Goal: Ask a question: Seek information or help from site administrators or community

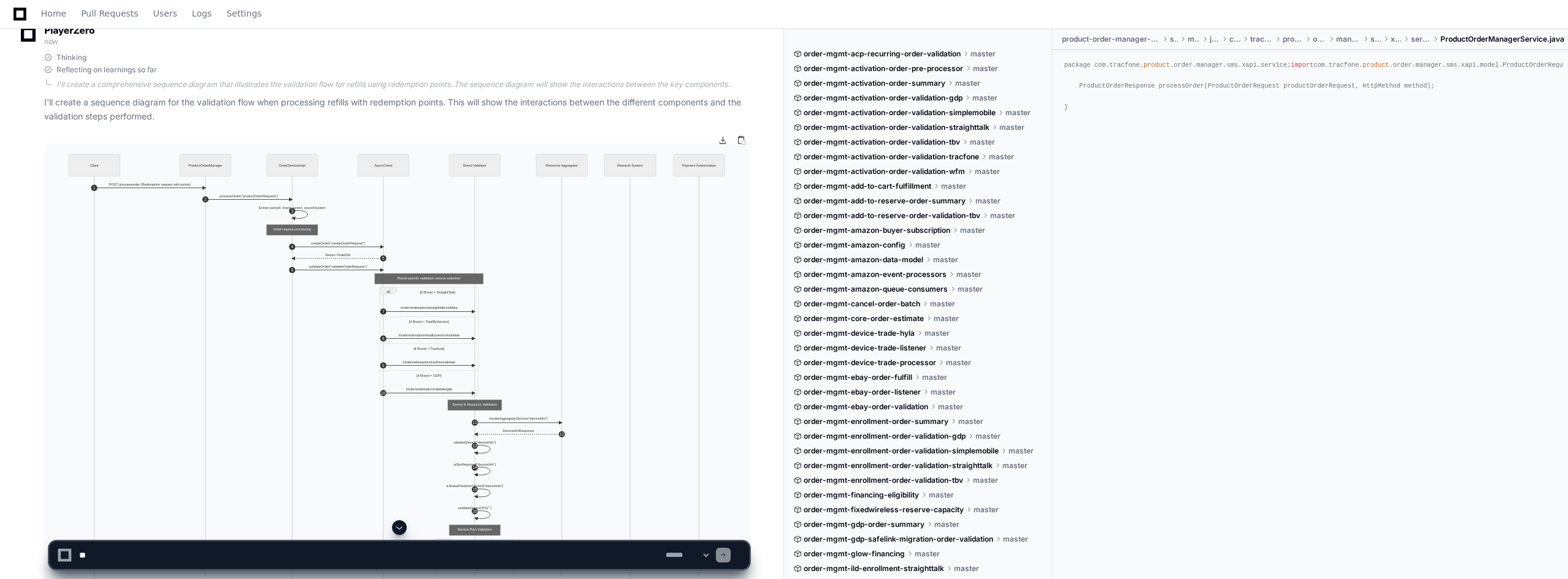
scroll to position [61, 0]
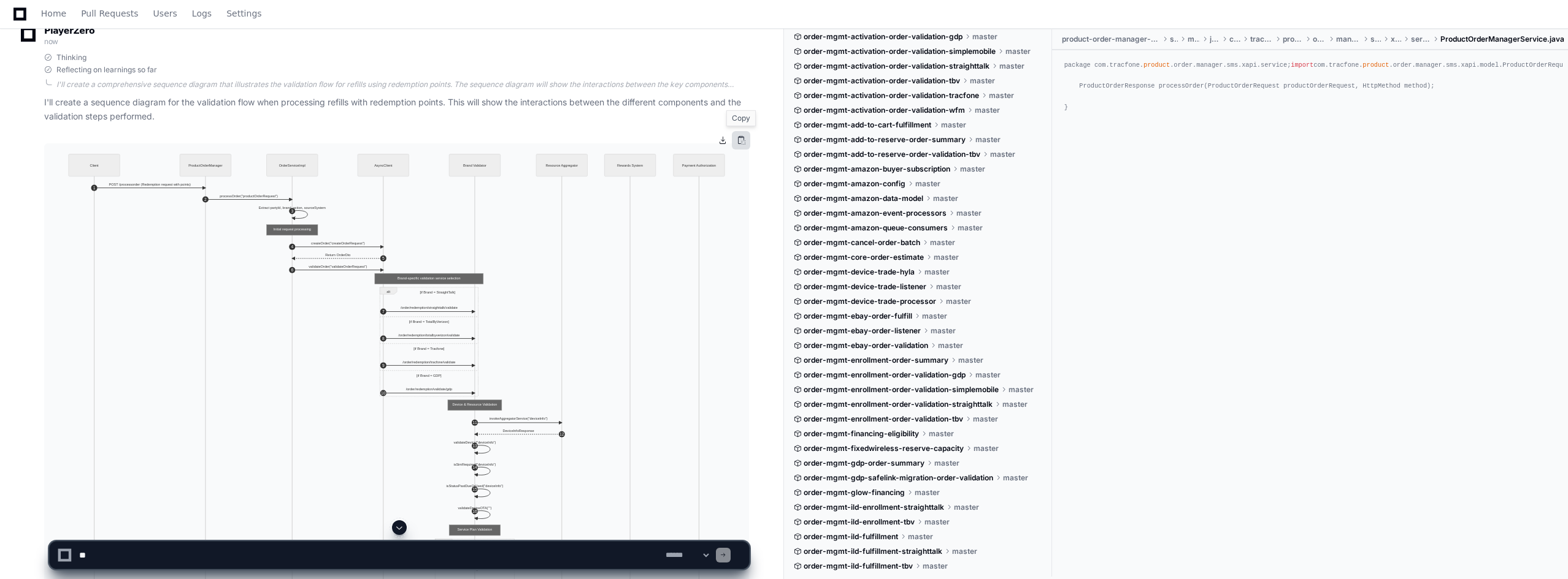
click at [740, 141] on button at bounding box center [741, 140] width 19 height 19
click at [271, 551] on textarea at bounding box center [370, 554] width 586 height 27
click at [438, 556] on textarea at bounding box center [370, 554] width 586 height 27
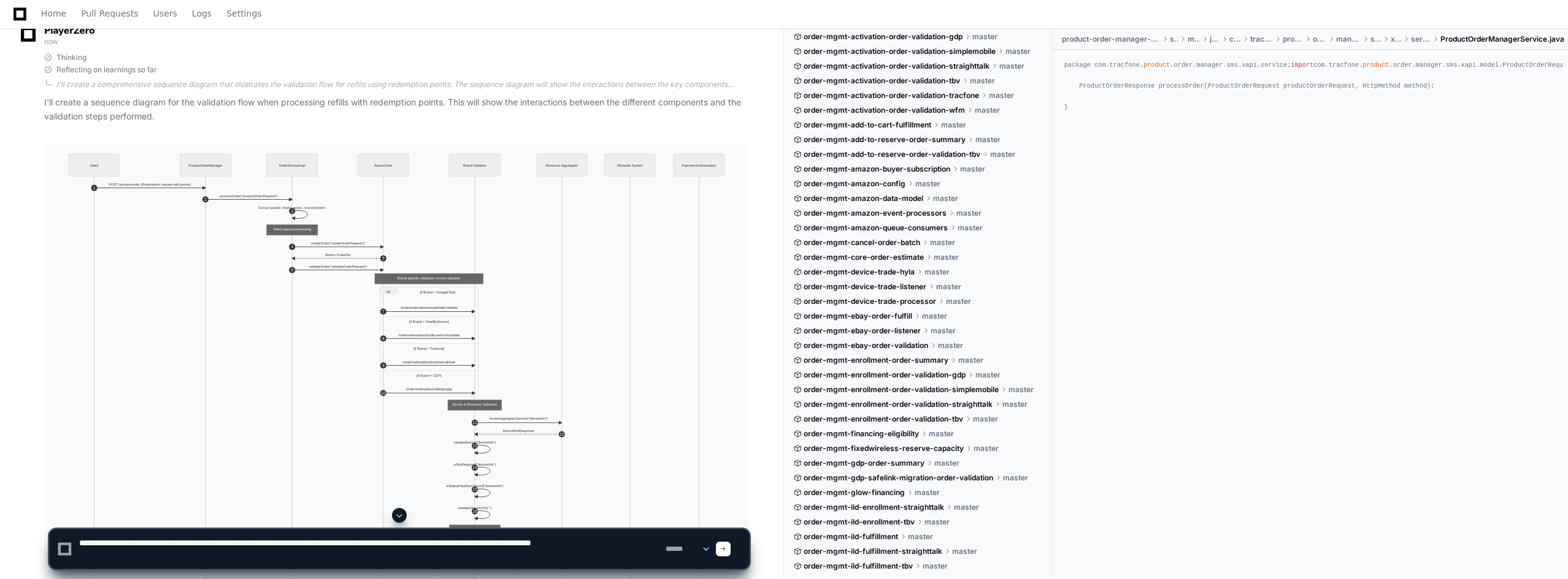
type textarea "**********"
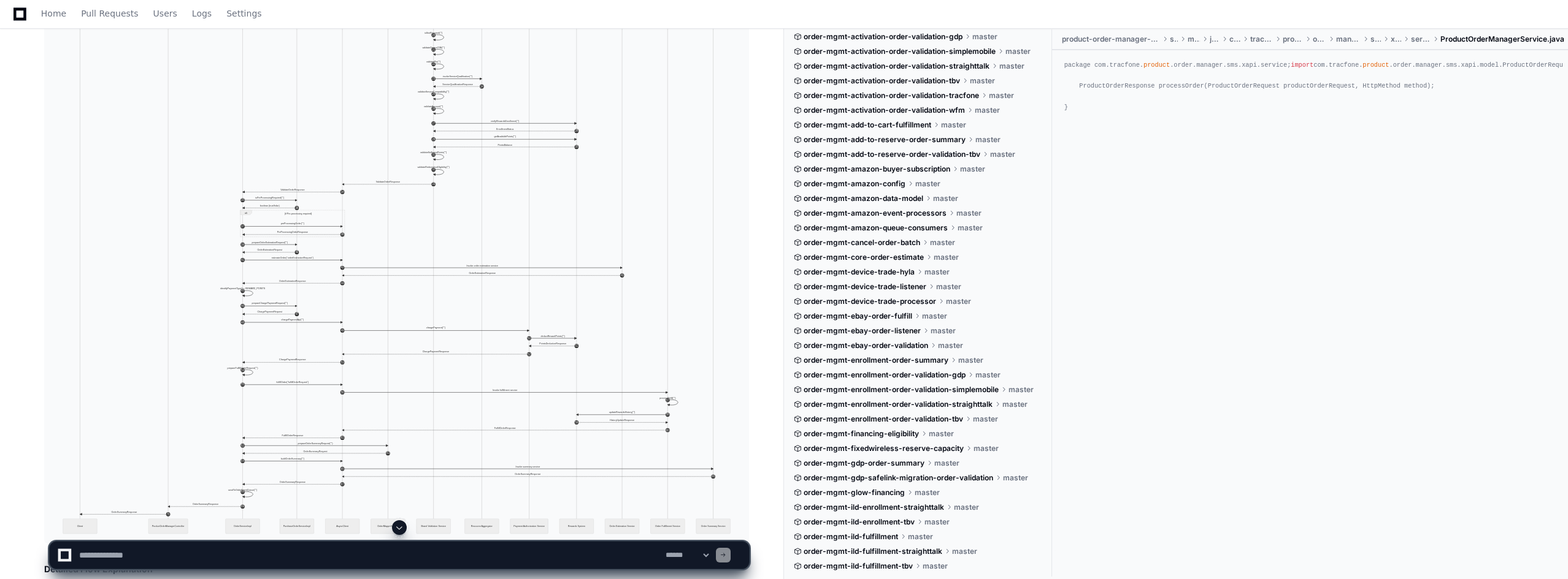
scroll to position [6430, 0]
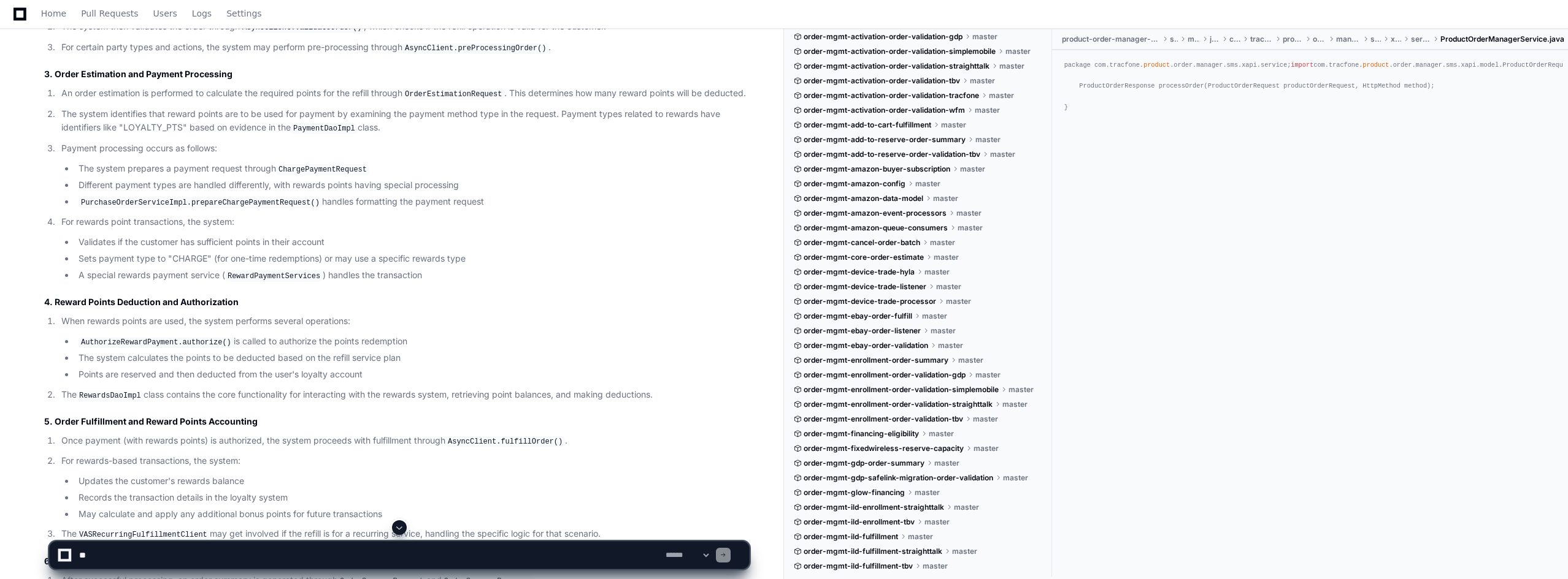
scroll to position [852, 0]
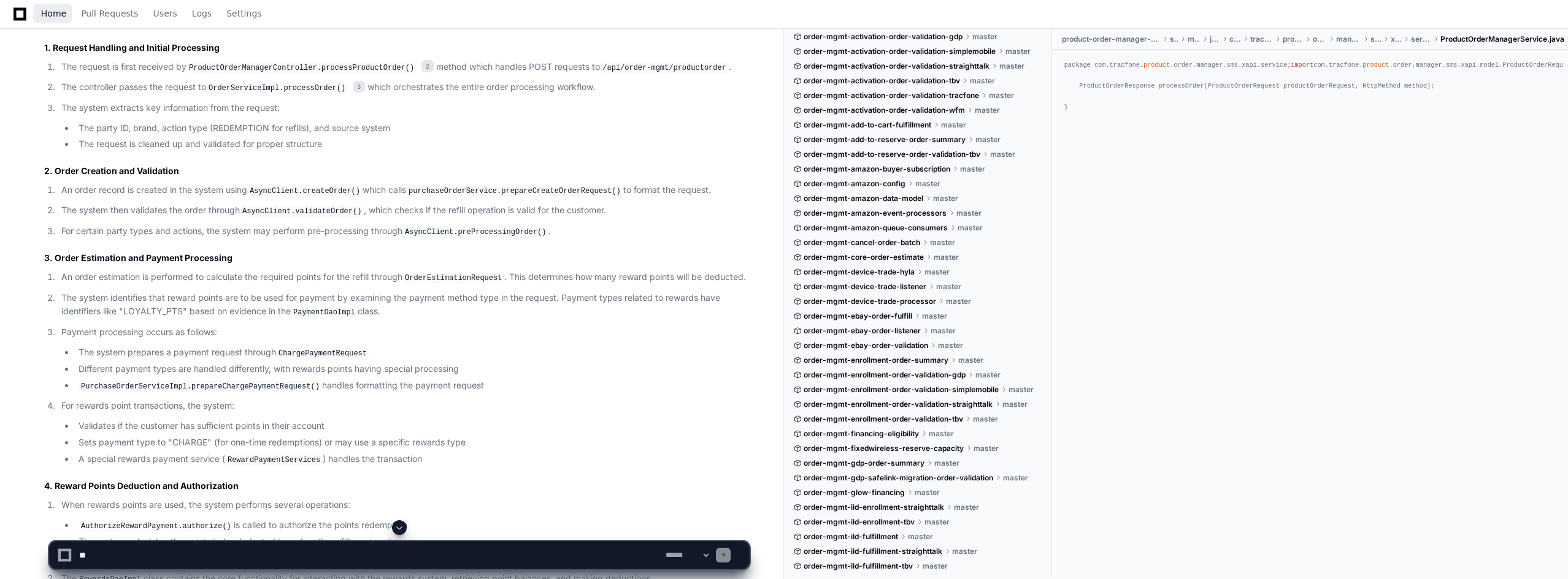
click at [50, 15] on span "Home" at bounding box center [54, 13] width 26 height 7
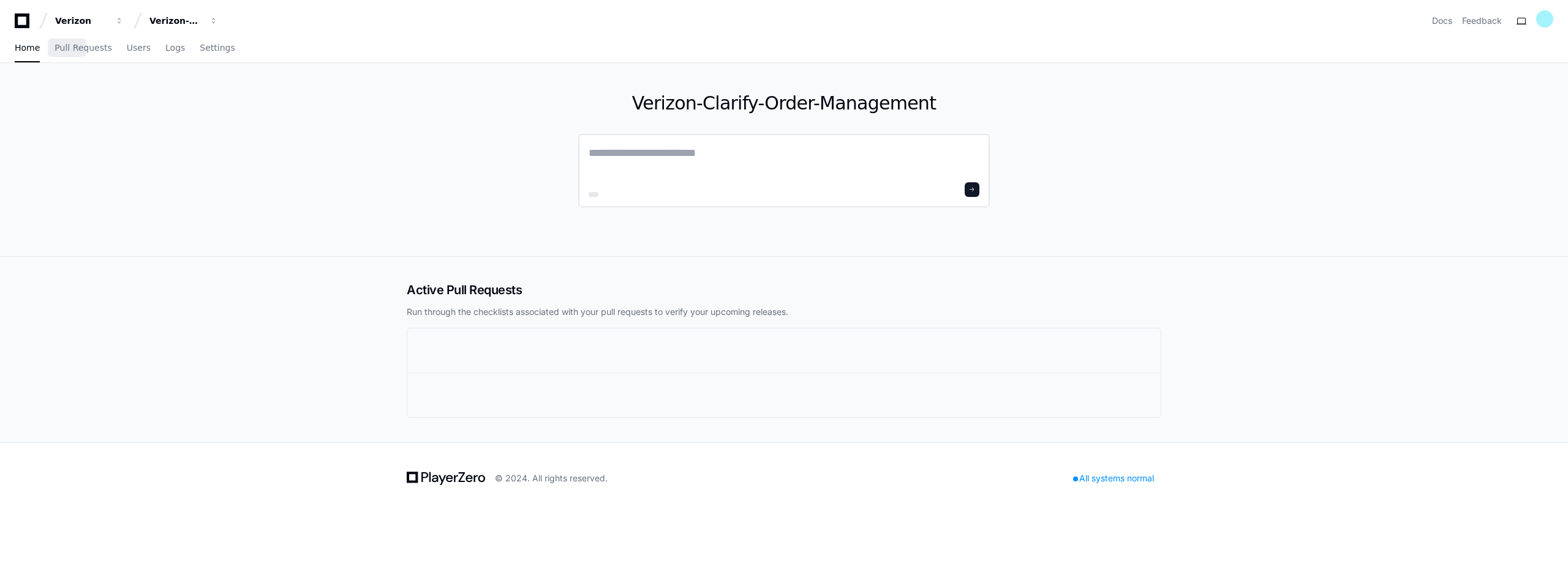
click at [632, 148] on textarea at bounding box center [783, 161] width 391 height 34
paste textarea "**********"
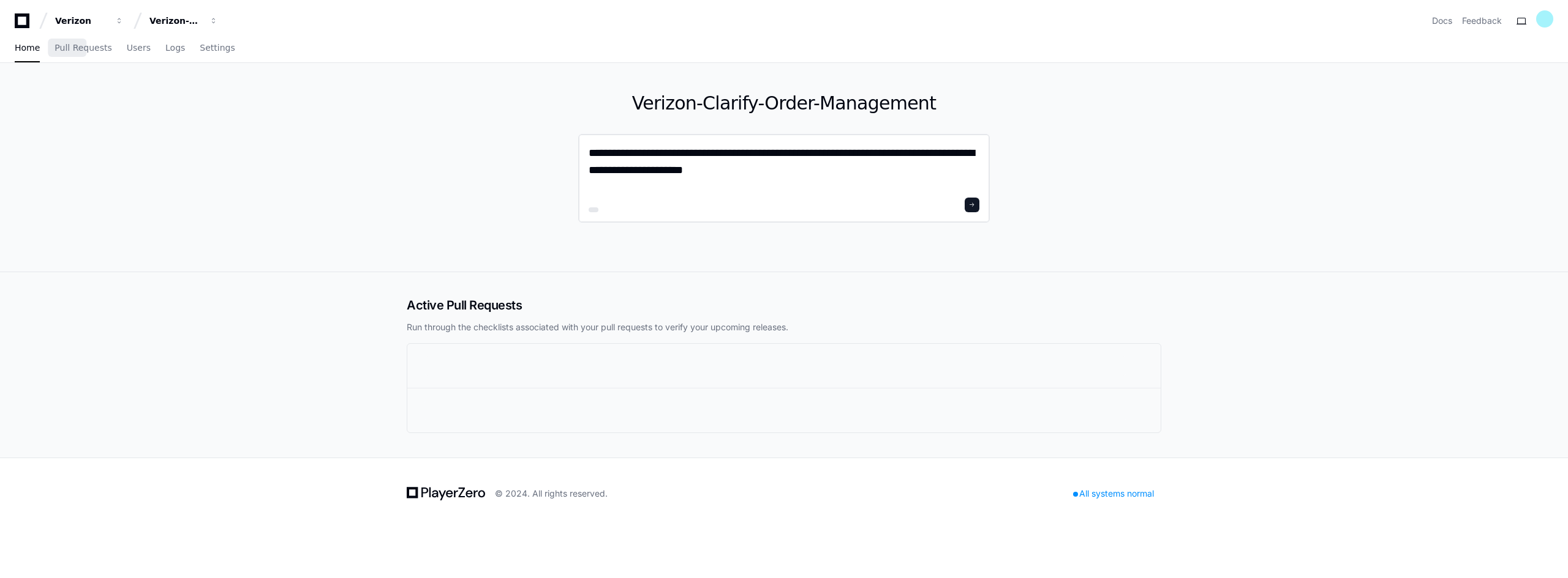
paste textarea "**********"
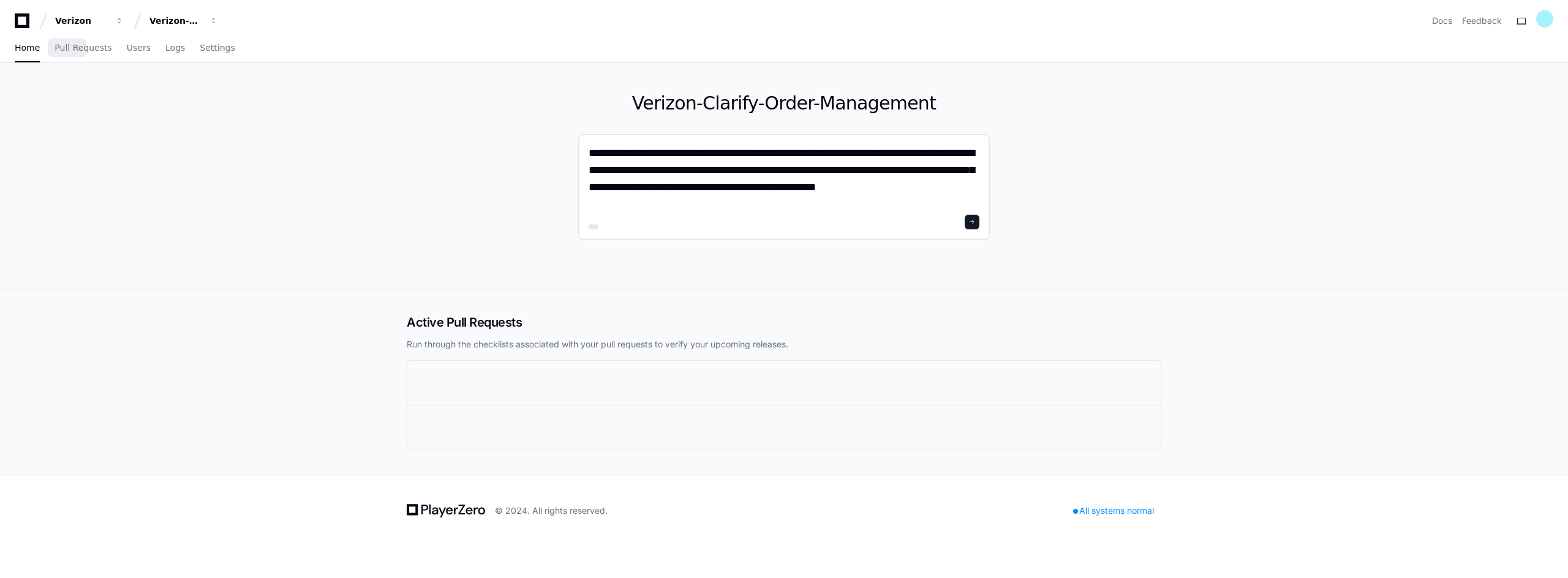
type textarea "**********"
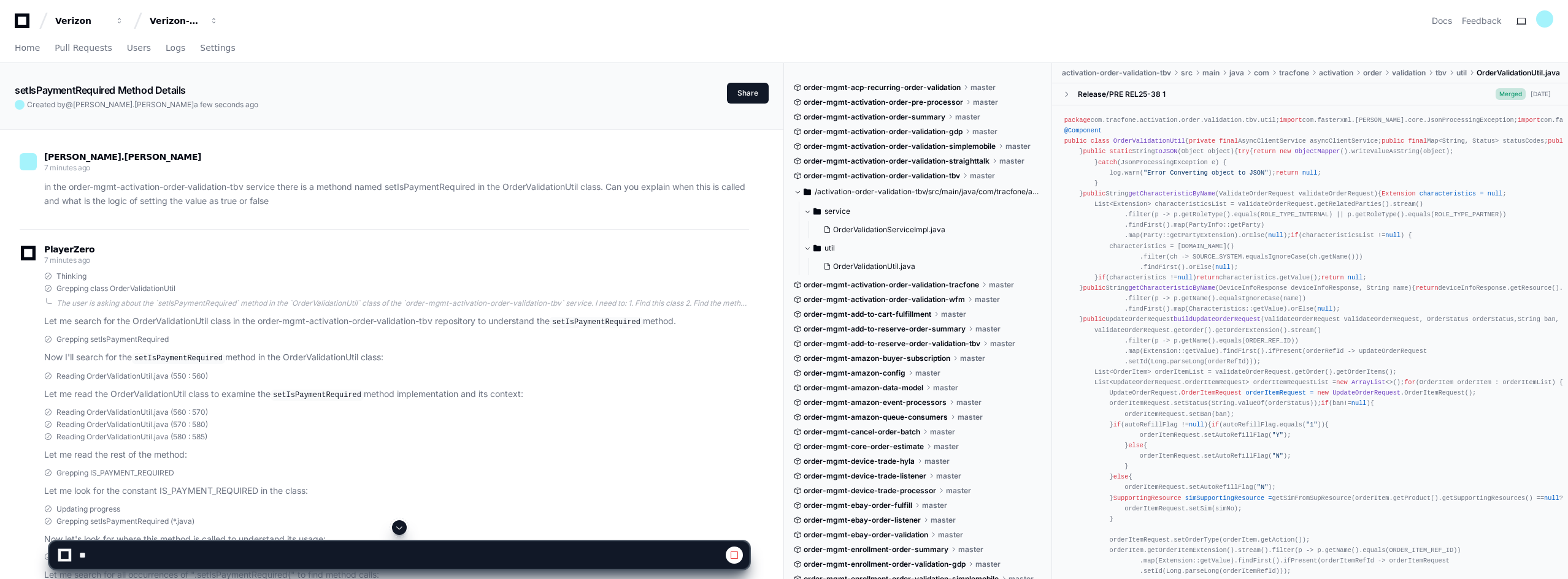
click at [735, 556] on span at bounding box center [734, 555] width 10 height 10
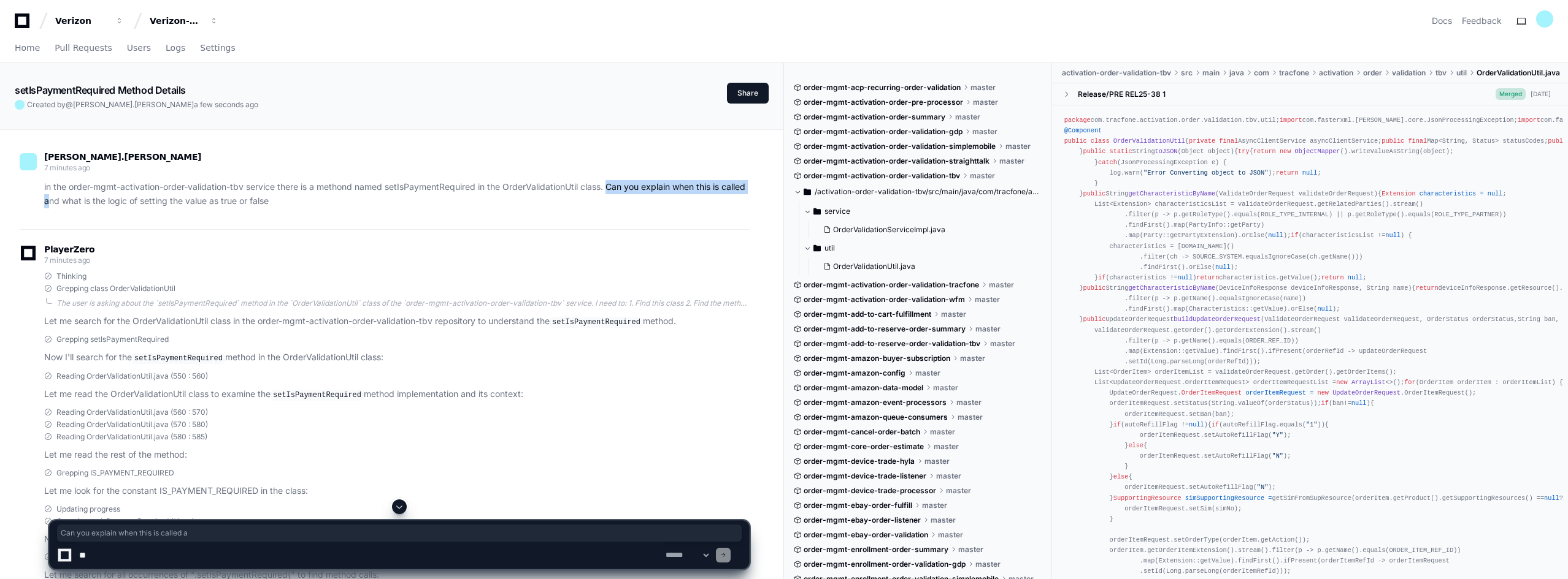
drag, startPoint x: 612, startPoint y: 187, endPoint x: 76, endPoint y: 201, distance: 536.2
click at [76, 201] on p "in the order-mgmt-activation-order-validation-tbv service there is a methond na…" at bounding box center [396, 194] width 705 height 29
drag, startPoint x: 90, startPoint y: 199, endPoint x: 355, endPoint y: 193, distance: 265.1
click at [355, 193] on p "in the order-mgmt-activation-order-validation-tbv service there is a methond na…" at bounding box center [396, 194] width 705 height 29
click at [552, 206] on p "in the order-mgmt-activation-order-validation-tbv service there is a methond na…" at bounding box center [396, 194] width 705 height 29
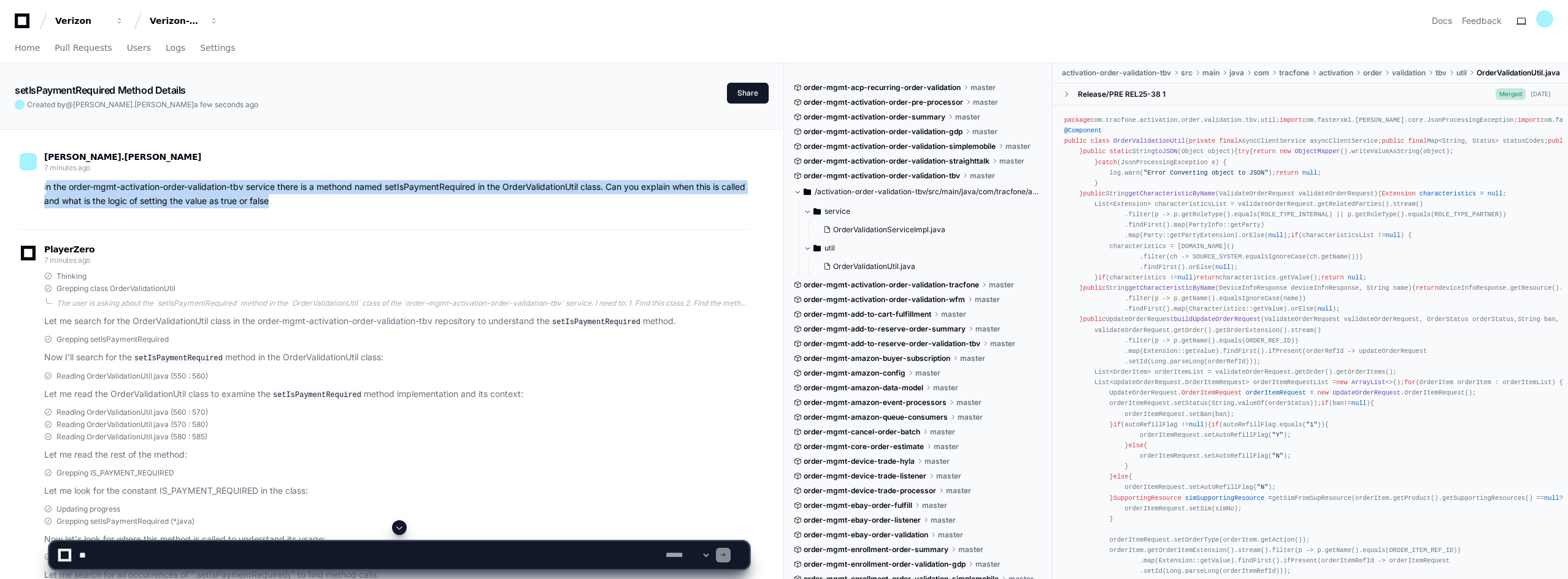
drag, startPoint x: 46, startPoint y: 186, endPoint x: 318, endPoint y: 211, distance: 273.1
click at [303, 201] on p "in the order-mgmt-activation-order-validation-tbv service there is a methond na…" at bounding box center [396, 194] width 705 height 29
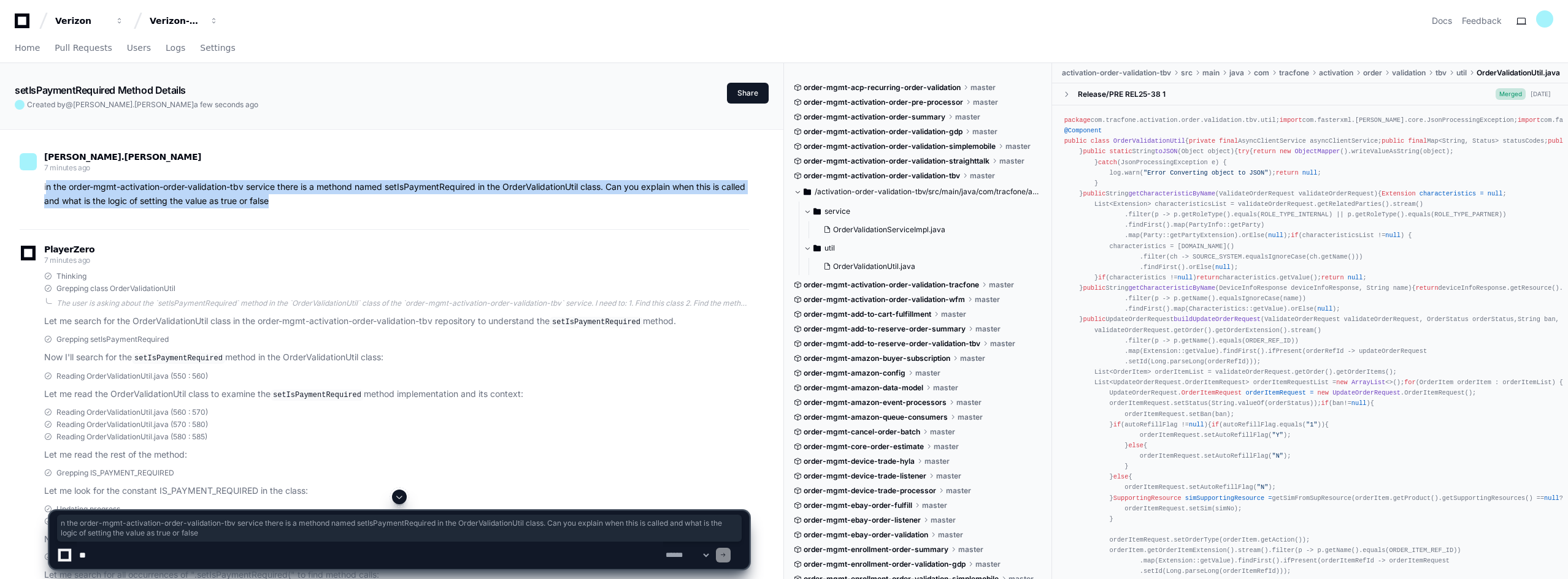
click at [318, 211] on div "dipankar.maiti 7 minutes ago in the order-mgmt-activation-order-validation-tbv …" at bounding box center [384, 182] width 729 height 92
drag, startPoint x: 304, startPoint y: 201, endPoint x: 38, endPoint y: 186, distance: 266.4
click at [38, 186] on div "in the order-mgmt-activation-order-validation-tbv service there is a methond na…" at bounding box center [384, 194] width 729 height 29
copy p "in the order-mgmt-activation-order-validation-tbv service there is a methond na…"
click at [22, 46] on span "Home" at bounding box center [28, 47] width 26 height 7
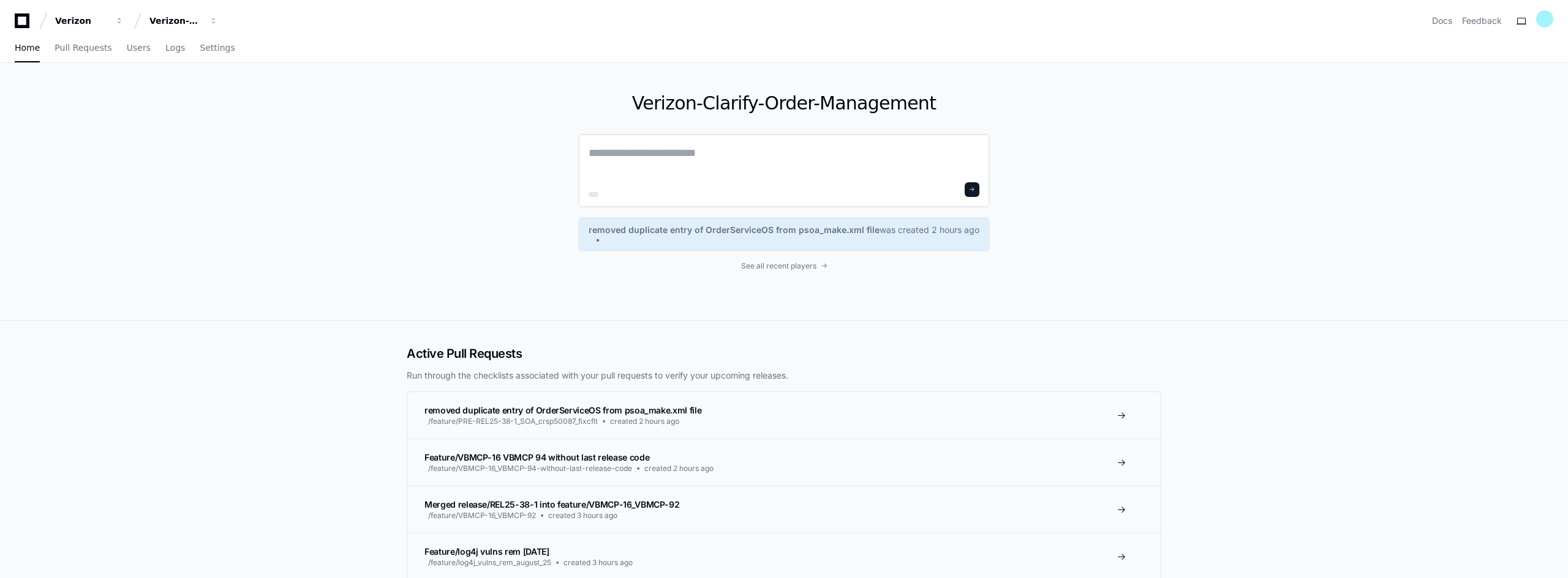
click at [688, 157] on textarea at bounding box center [783, 161] width 391 height 34
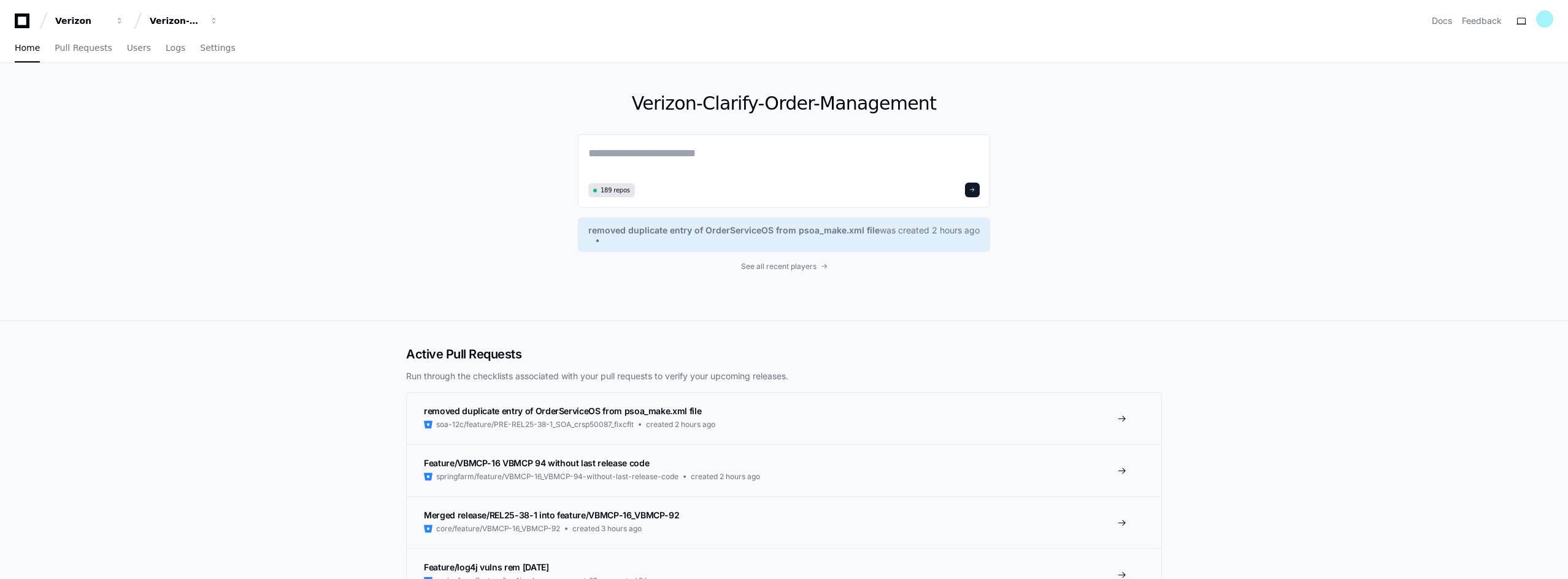
paste textarea "**********"
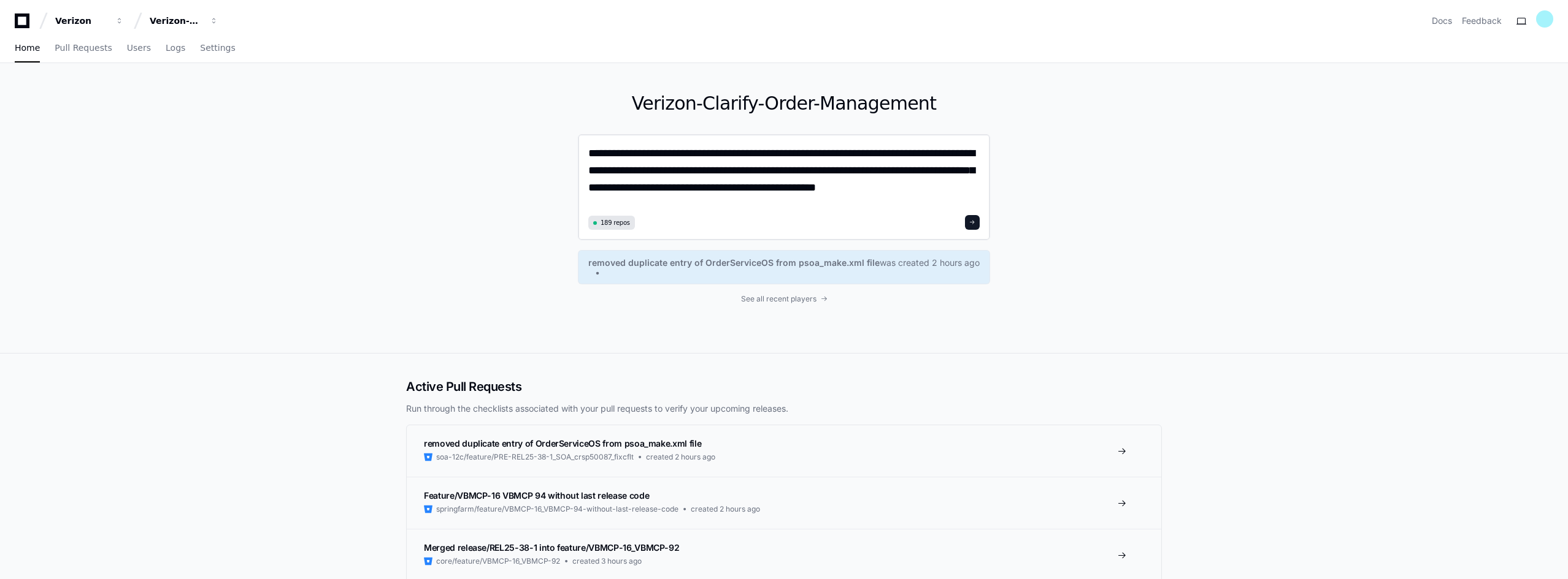
drag, startPoint x: 841, startPoint y: 171, endPoint x: 815, endPoint y: 183, distance: 28.6
click at [749, 177] on textarea "**********" at bounding box center [784, 178] width 391 height 67
click at [922, 184] on textarea "**********" at bounding box center [784, 178] width 391 height 67
drag, startPoint x: 880, startPoint y: 169, endPoint x: 690, endPoint y: 189, distance: 191.0
click at [690, 189] on textarea "**********" at bounding box center [784, 178] width 391 height 67
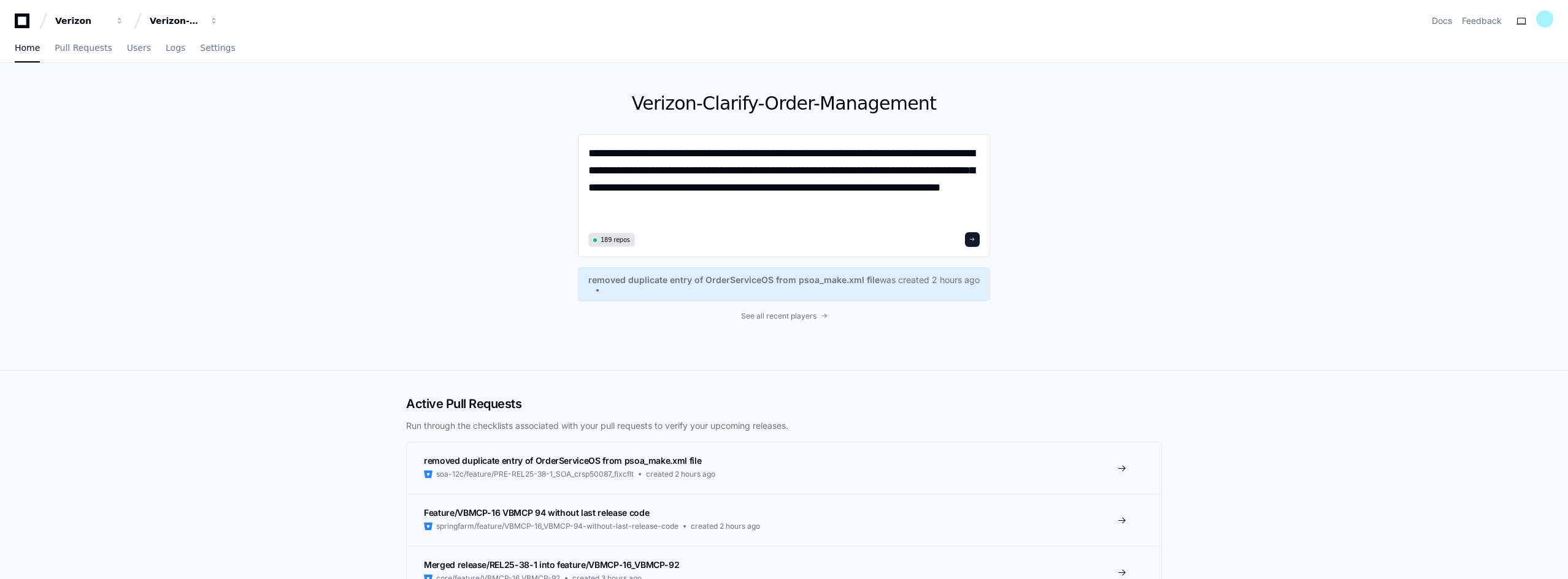
type textarea "**********"
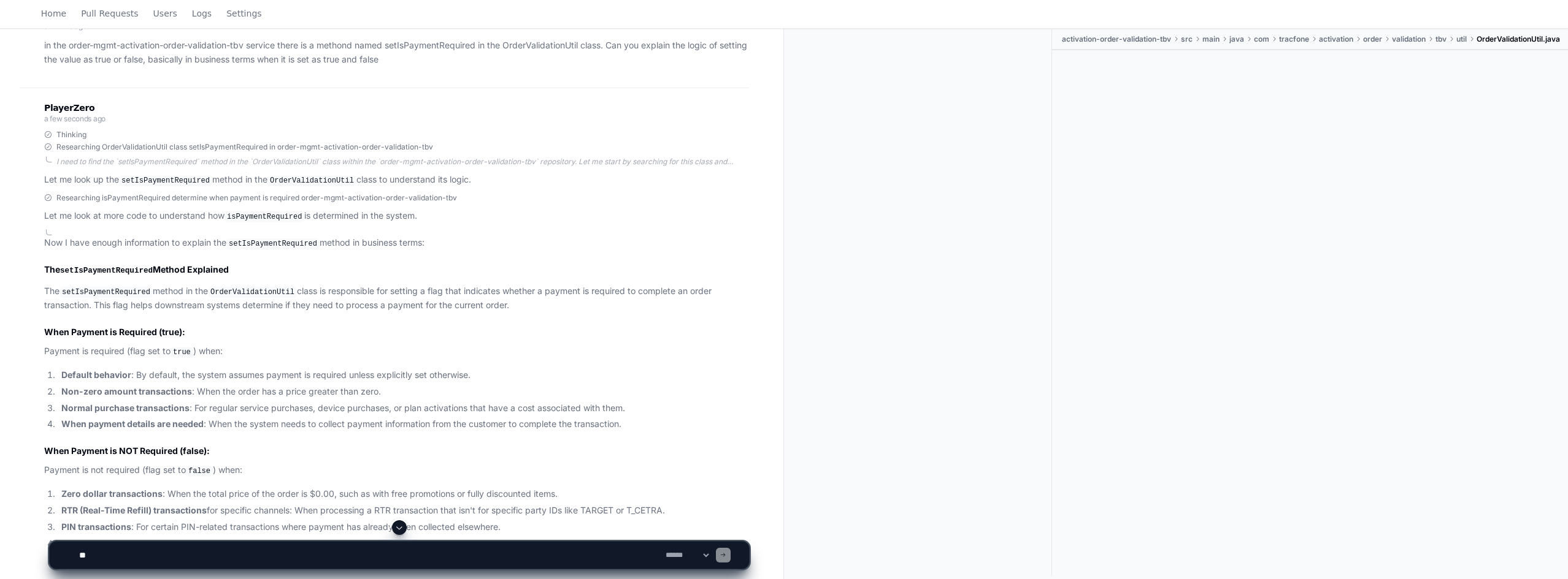
scroll to position [196, 0]
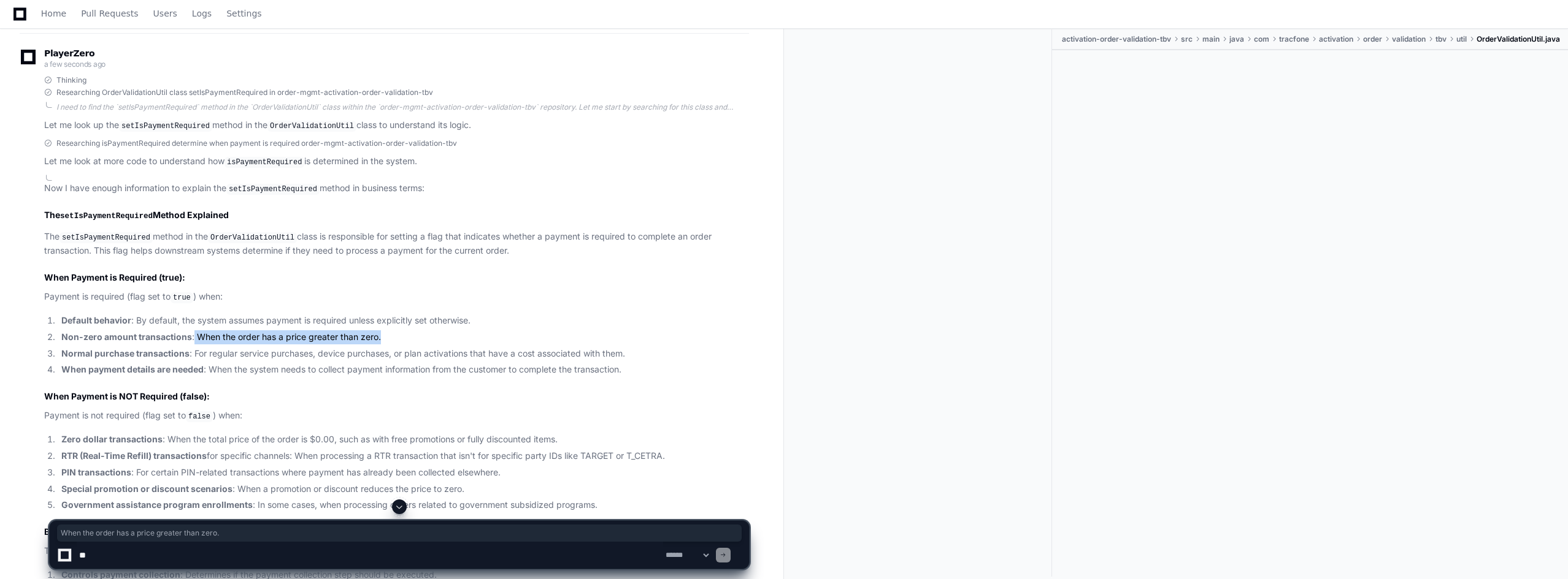
drag, startPoint x: 191, startPoint y: 333, endPoint x: 399, endPoint y: 338, distance: 208.1
click at [399, 338] on li "Non-zero amount transactions : When the order has a price greater than zero." at bounding box center [404, 338] width 692 height 14
click at [69, 351] on strong "Normal purchase transactions" at bounding box center [125, 354] width 128 height 11
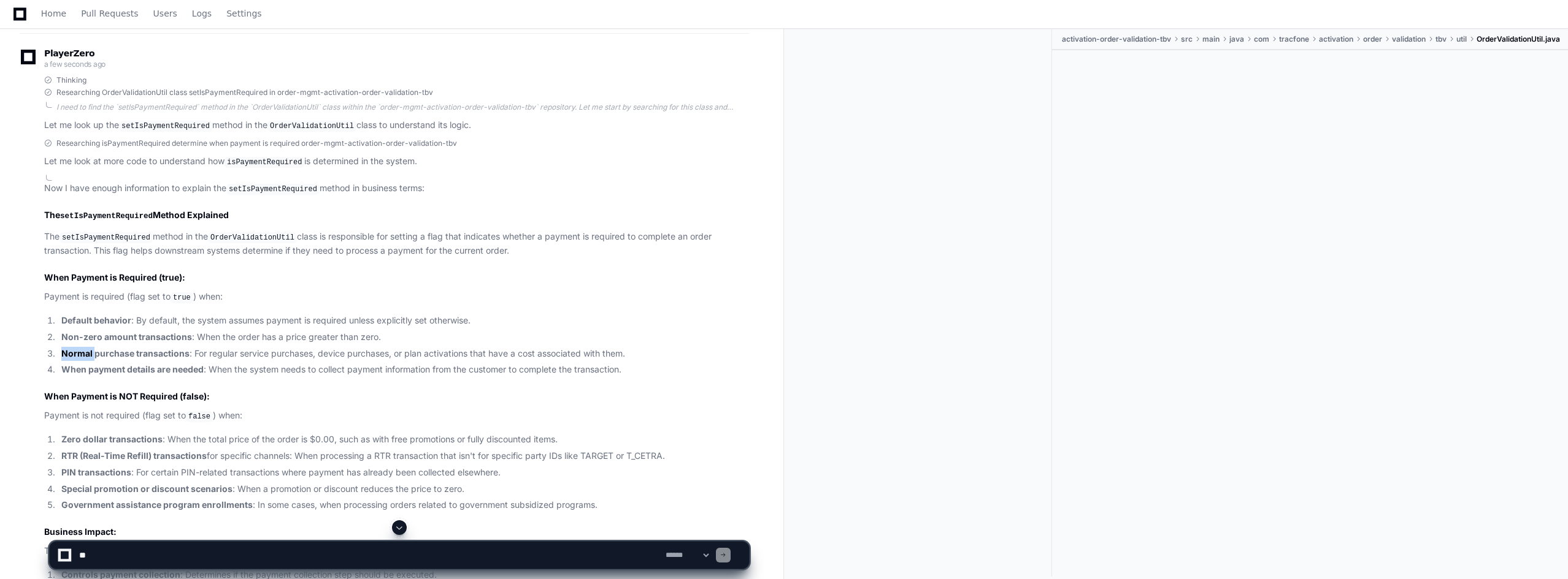
click at [69, 351] on strong "Normal purchase transactions" at bounding box center [125, 354] width 128 height 11
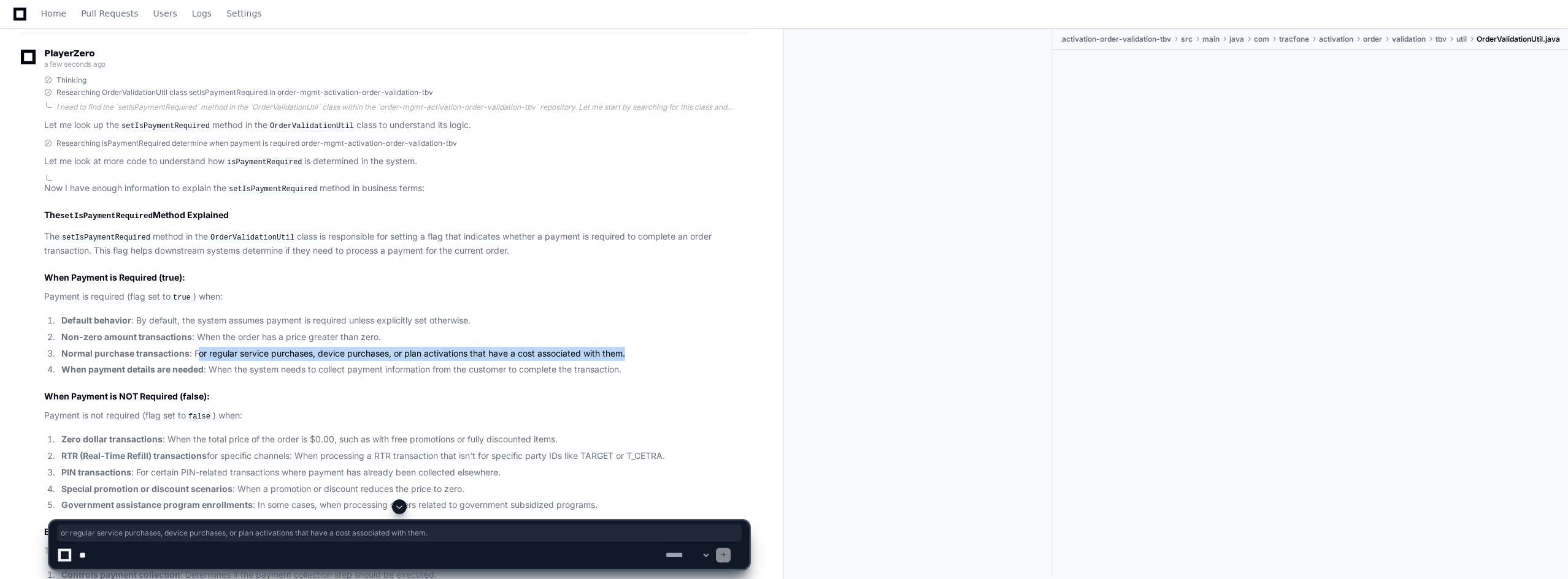
drag, startPoint x: 224, startPoint y: 354, endPoint x: 635, endPoint y: 351, distance: 411.0
click at [635, 351] on li "Normal purchase transactions : For regular service purchases, device purchases,…" at bounding box center [404, 354] width 692 height 14
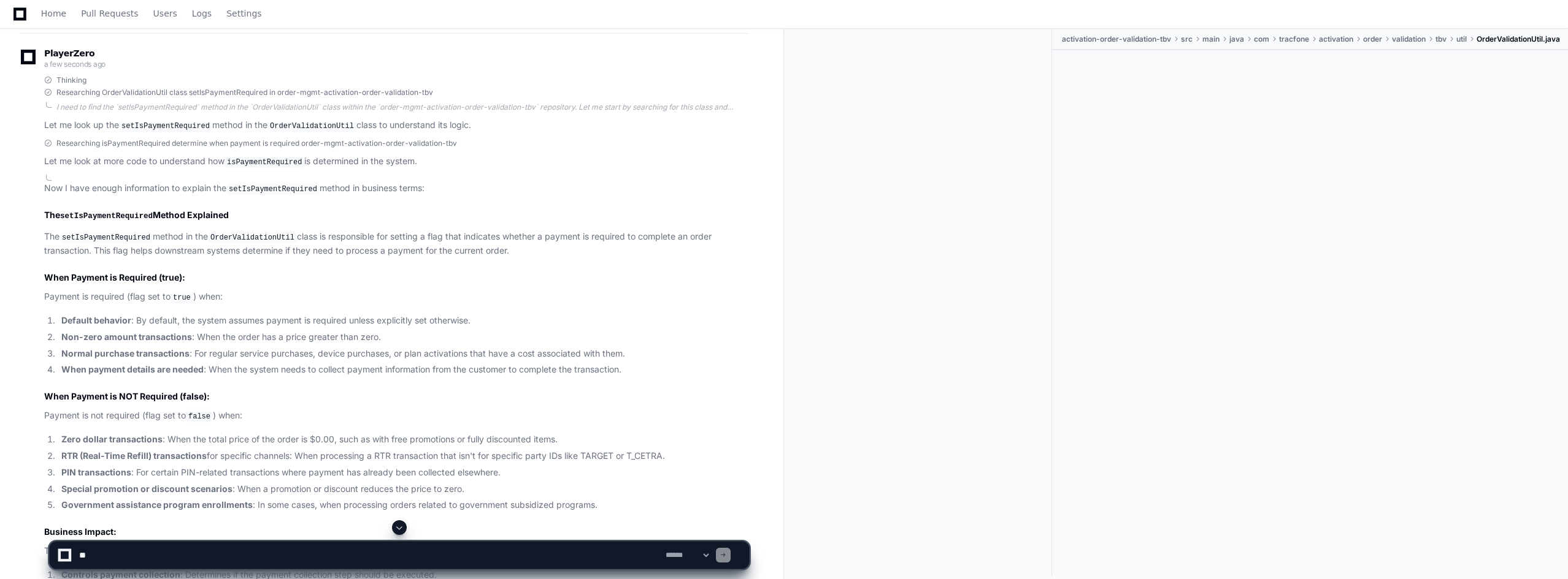
click at [65, 366] on strong "When payment details are needed" at bounding box center [132, 369] width 142 height 11
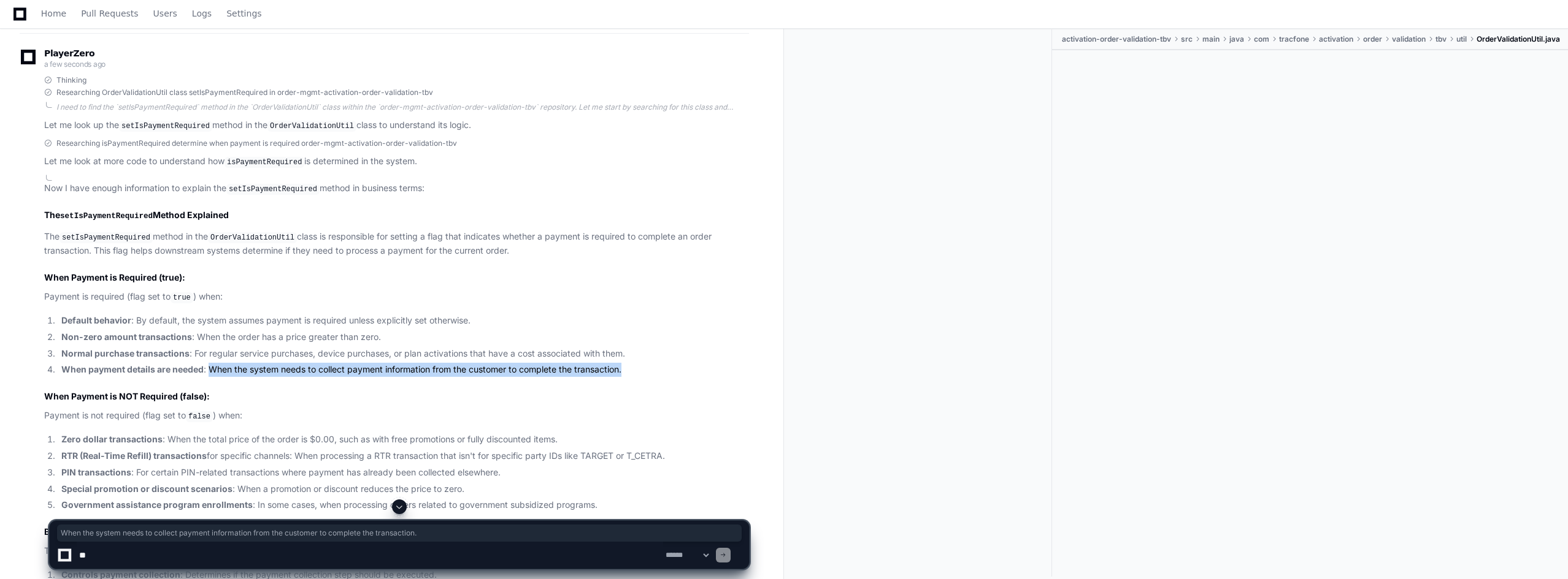
drag, startPoint x: 210, startPoint y: 364, endPoint x: 640, endPoint y: 364, distance: 430.0
click at [640, 364] on li "When payment details are needed : When the system needs to collect payment info…" at bounding box center [404, 370] width 692 height 14
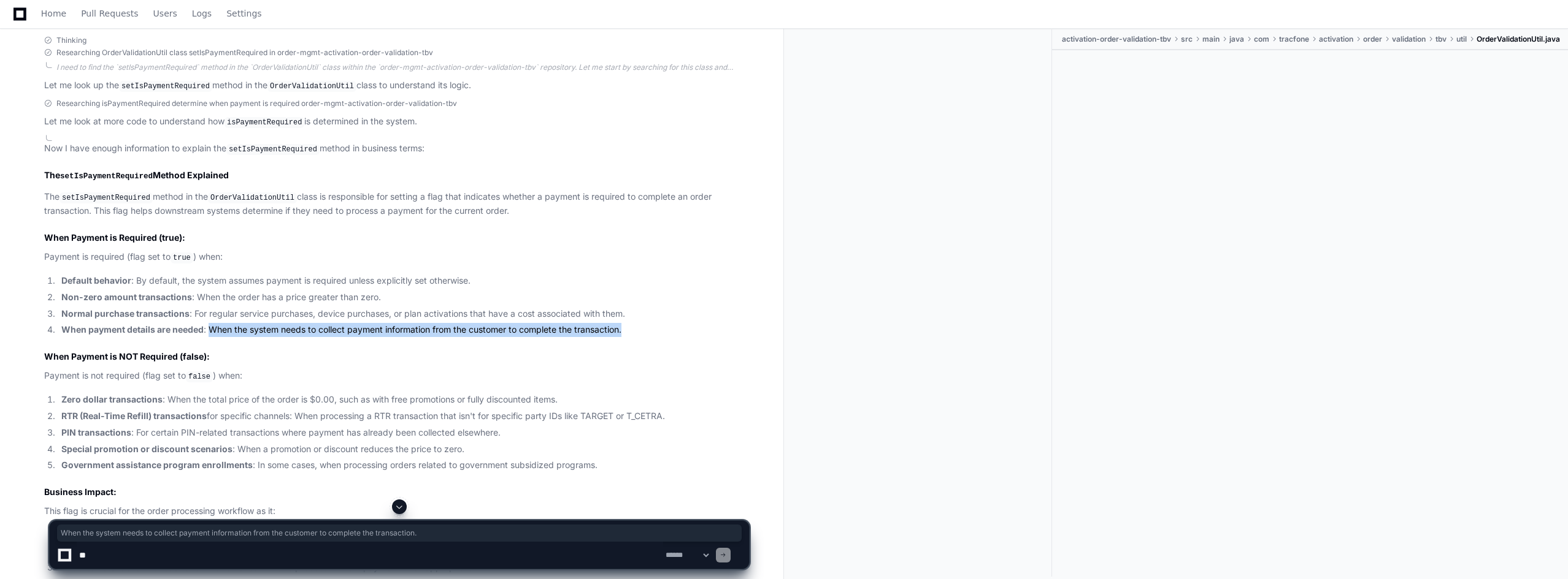
scroll to position [257, 0]
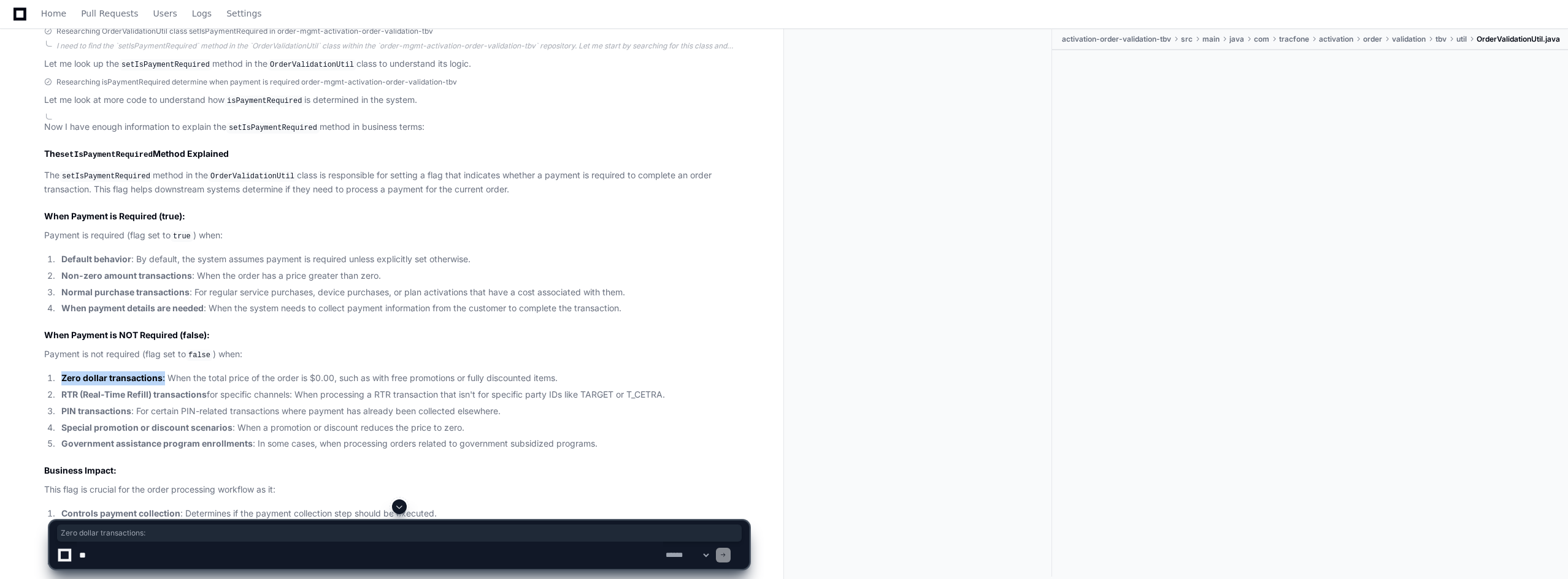
drag, startPoint x: 163, startPoint y: 374, endPoint x: 59, endPoint y: 372, distance: 104.0
click at [59, 372] on li "Zero dollar transactions : When the total price of the order is $0.00, such as …" at bounding box center [404, 378] width 692 height 14
click at [599, 391] on li "RTR (Real-Time Refill) transactions for specific channels: When processing a RT…" at bounding box center [404, 395] width 692 height 14
drag, startPoint x: 685, startPoint y: 387, endPoint x: 562, endPoint y: 391, distance: 123.1
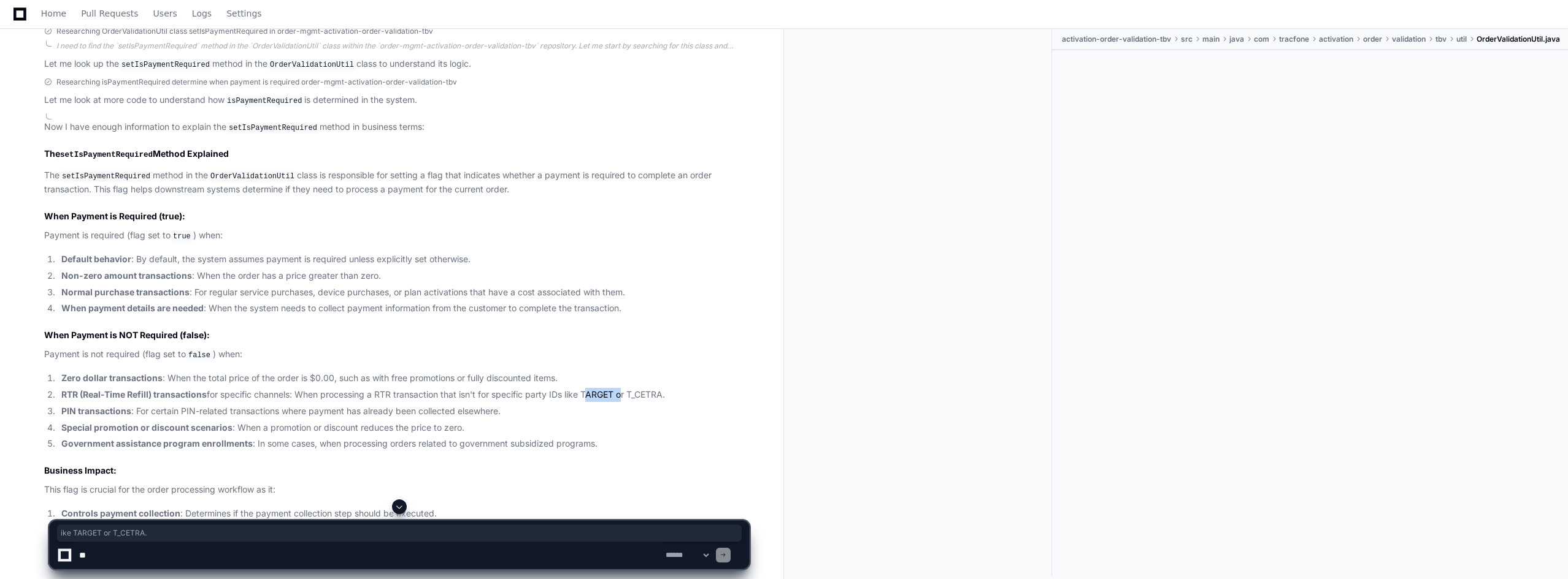
click at [562, 391] on li "RTR (Real-Time Refill) transactions for specific channels: When processing a RT…" at bounding box center [404, 395] width 692 height 14
drag, startPoint x: 136, startPoint y: 407, endPoint x: 230, endPoint y: 404, distance: 94.0
click at [229, 405] on li "PIN transactions : For certain PIN-related transactions where payment has alrea…" at bounding box center [404, 412] width 692 height 14
drag, startPoint x: 235, startPoint y: 423, endPoint x: 471, endPoint y: 421, distance: 236.0
click at [471, 421] on li "Special promotion or discount scenarios : When a promotion or discount reduces …" at bounding box center [404, 428] width 692 height 14
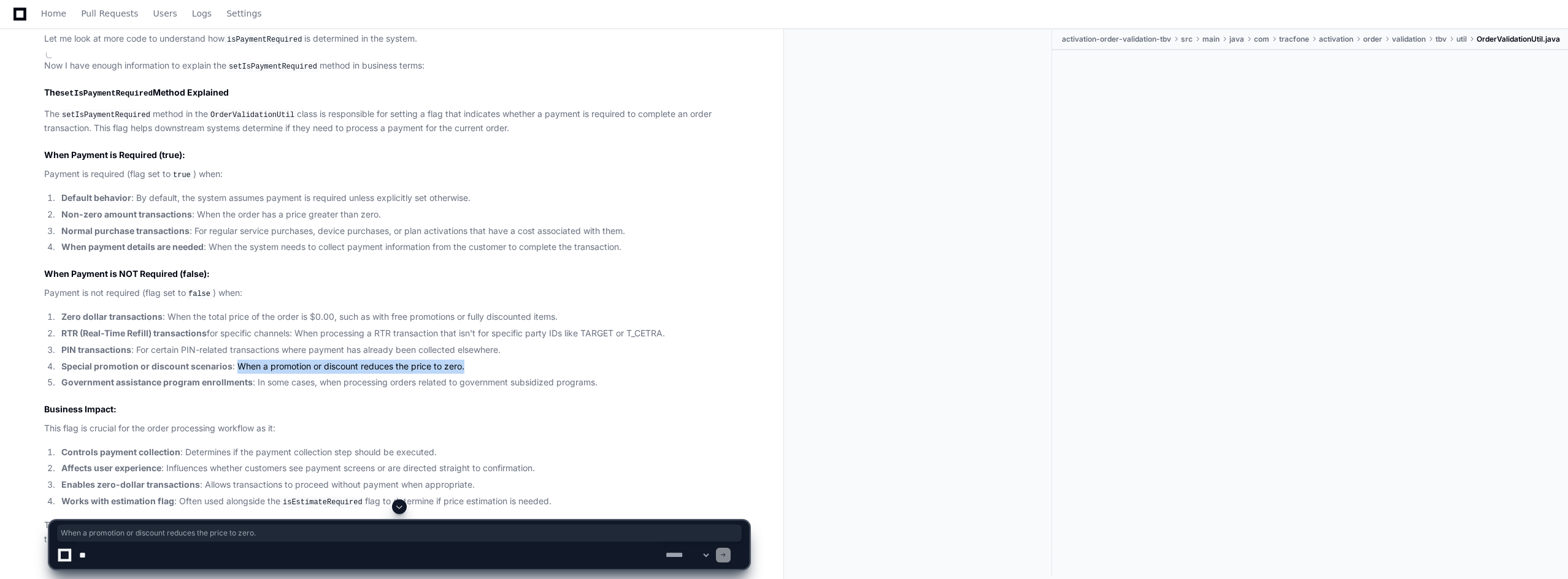
scroll to position [380, 0]
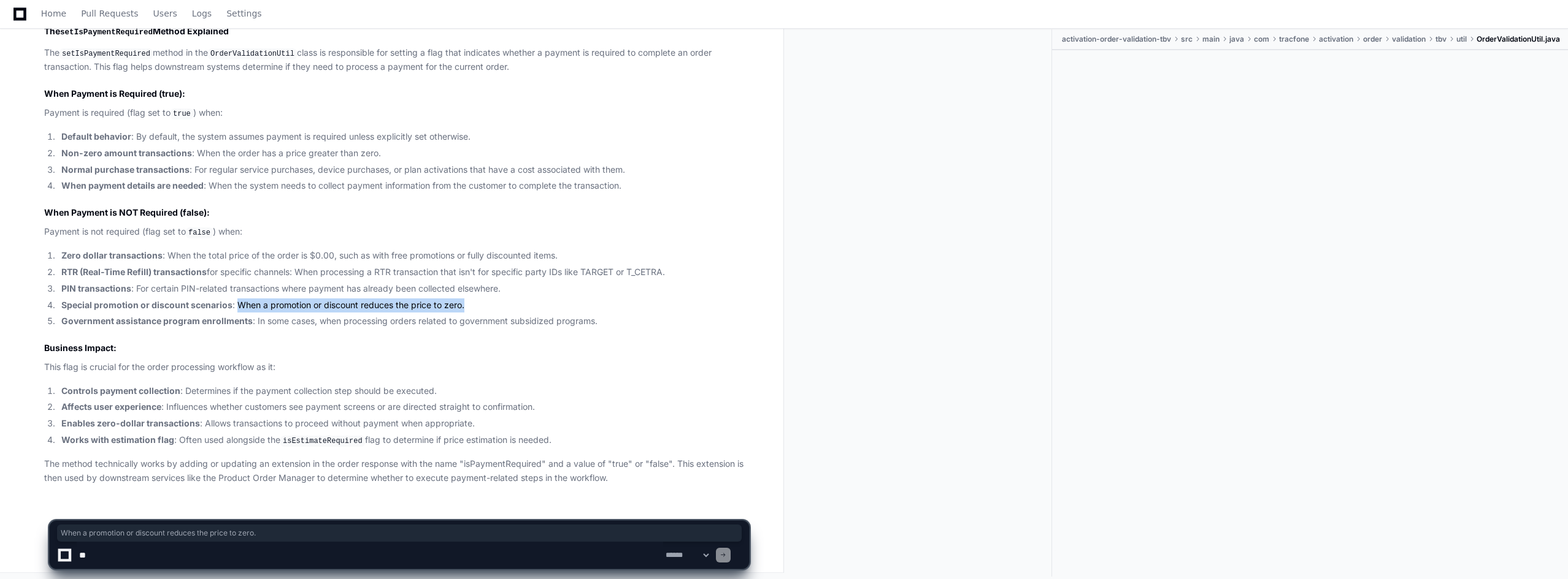
click at [201, 554] on textarea at bounding box center [370, 554] width 586 height 27
type textarea "**********"
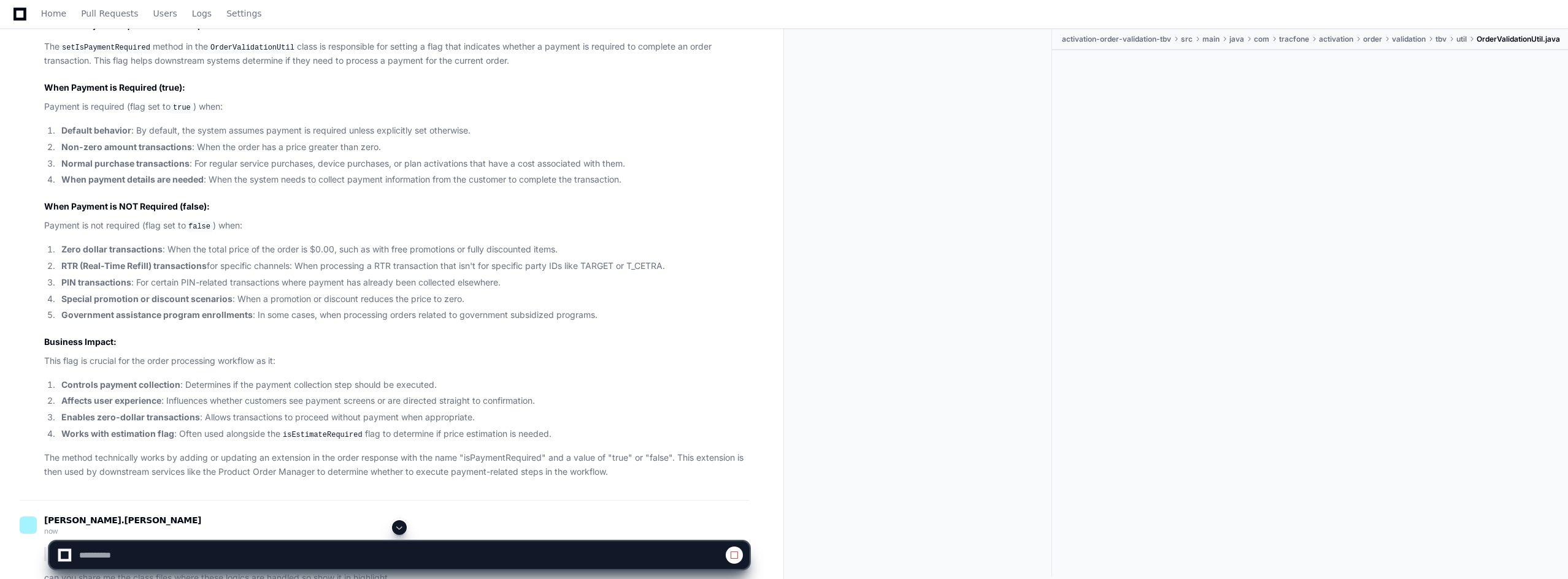
click at [401, 526] on span at bounding box center [399, 528] width 10 height 10
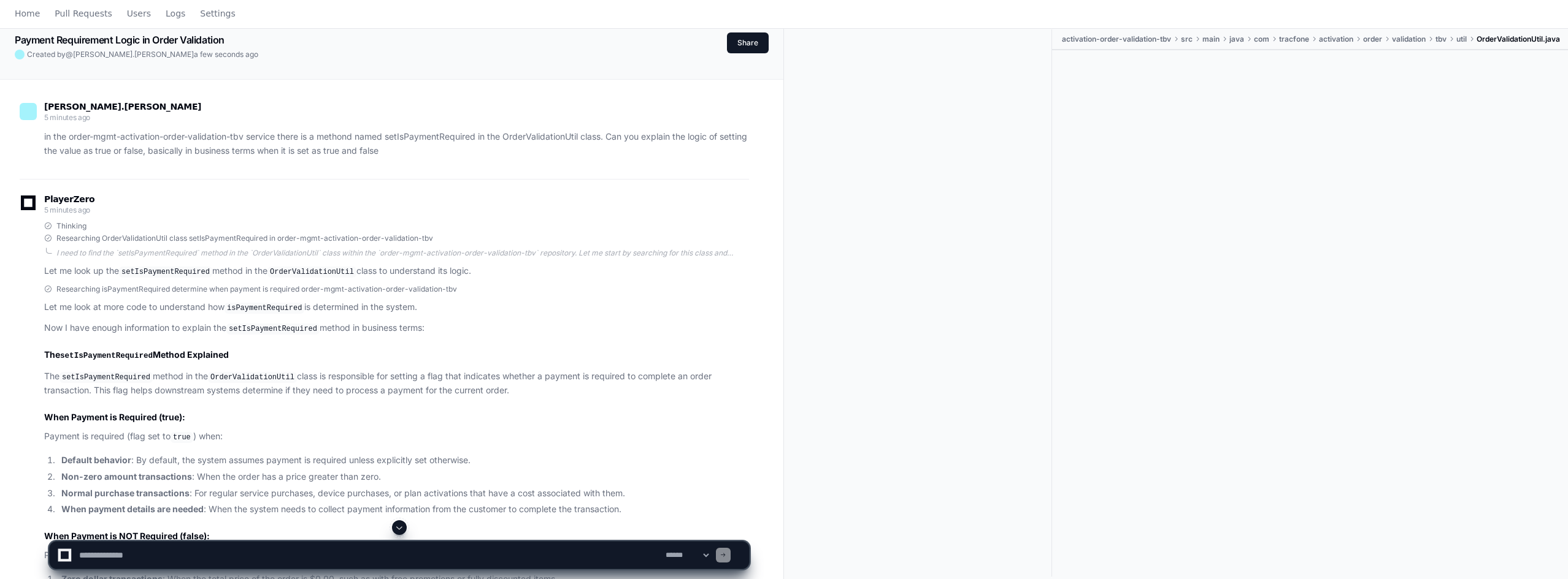
scroll to position [0, 0]
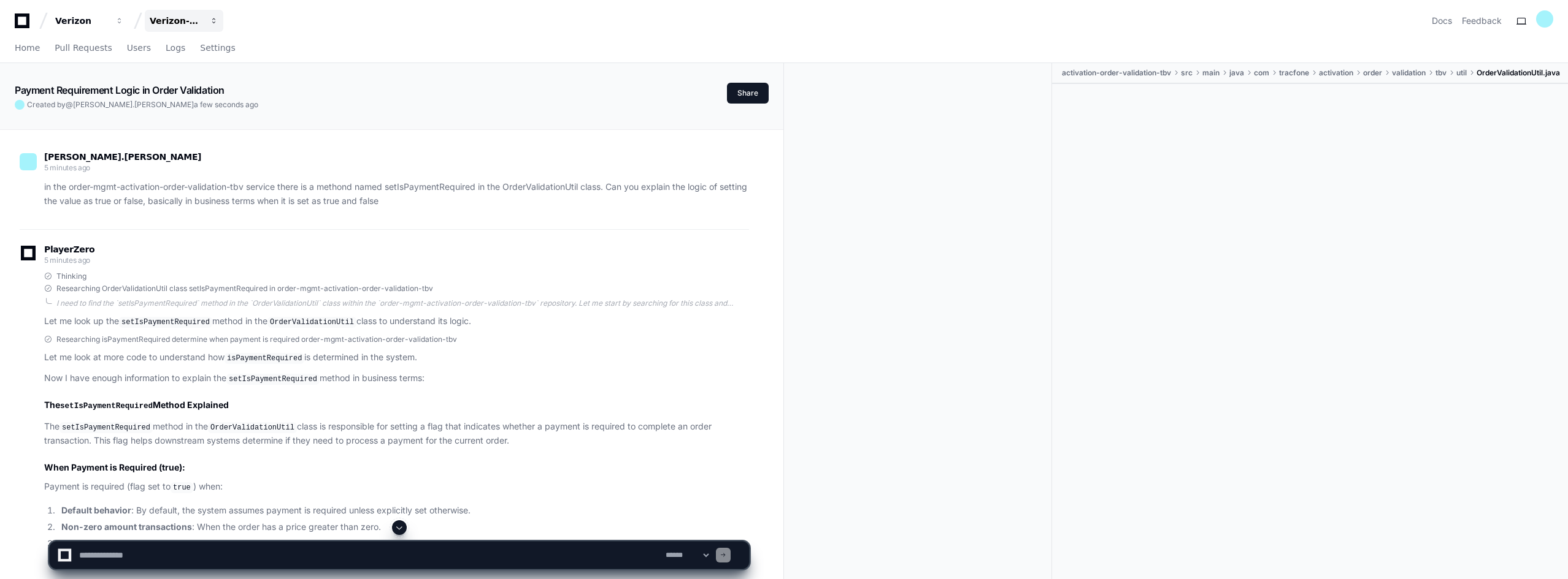
click at [214, 14] on button "Verizon-Clarify-Order-Management" at bounding box center [184, 21] width 79 height 22
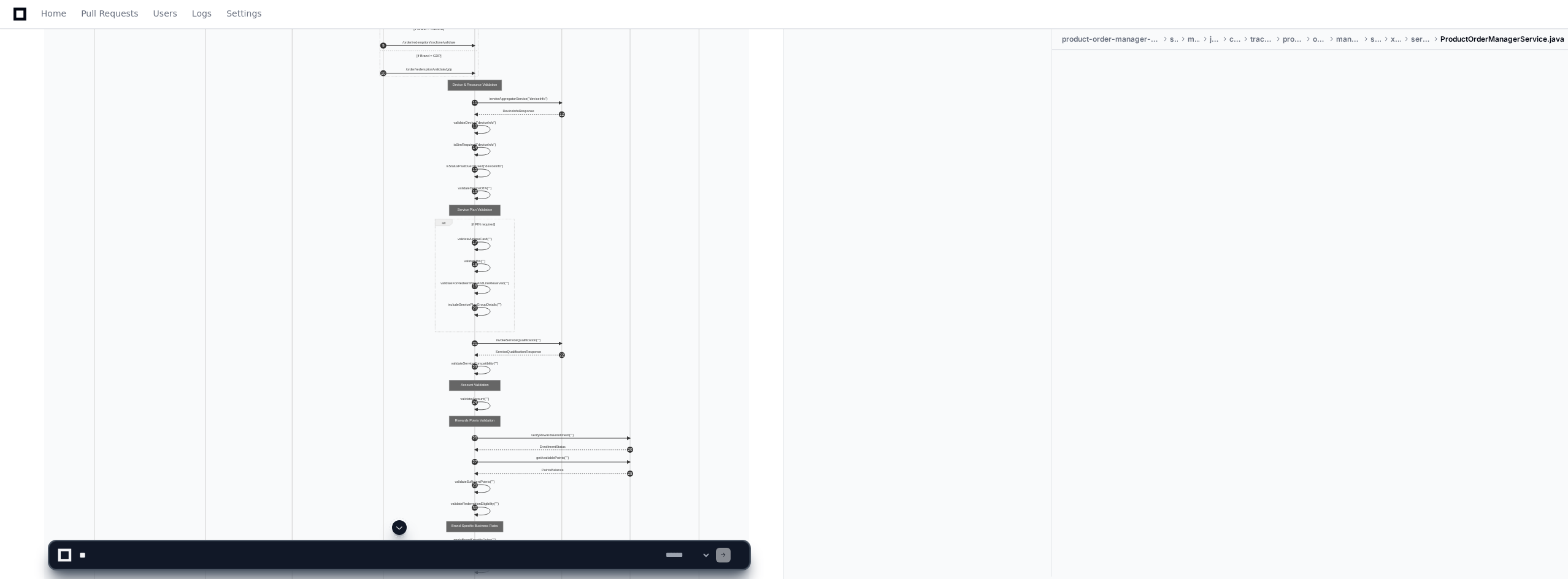
scroll to position [4236, 0]
click at [1439, 39] on span at bounding box center [1436, 38] width 10 height 7
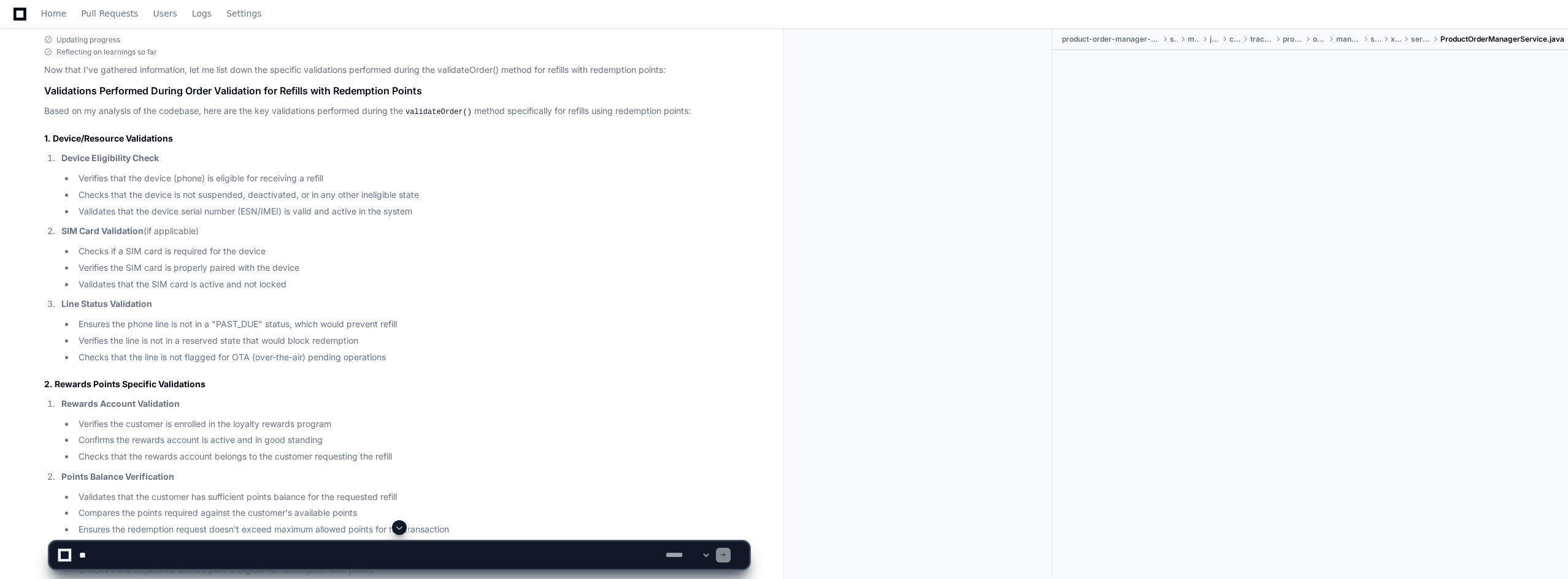
scroll to position [2214, 0]
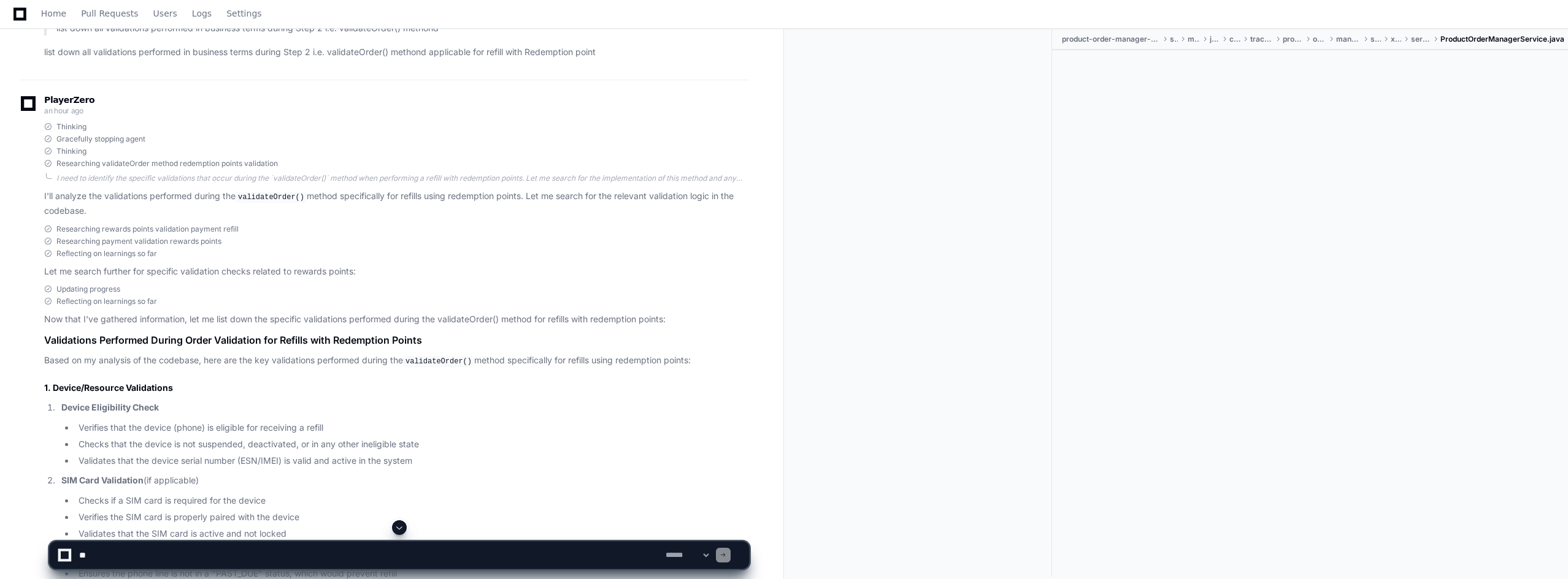
click at [1054, 157] on div at bounding box center [1311, 300] width 516 height 501
click at [1081, 43] on span "product-order-manager-sms-xapi" at bounding box center [1112, 39] width 99 height 10
click at [1179, 41] on span at bounding box center [1183, 38] width 10 height 7
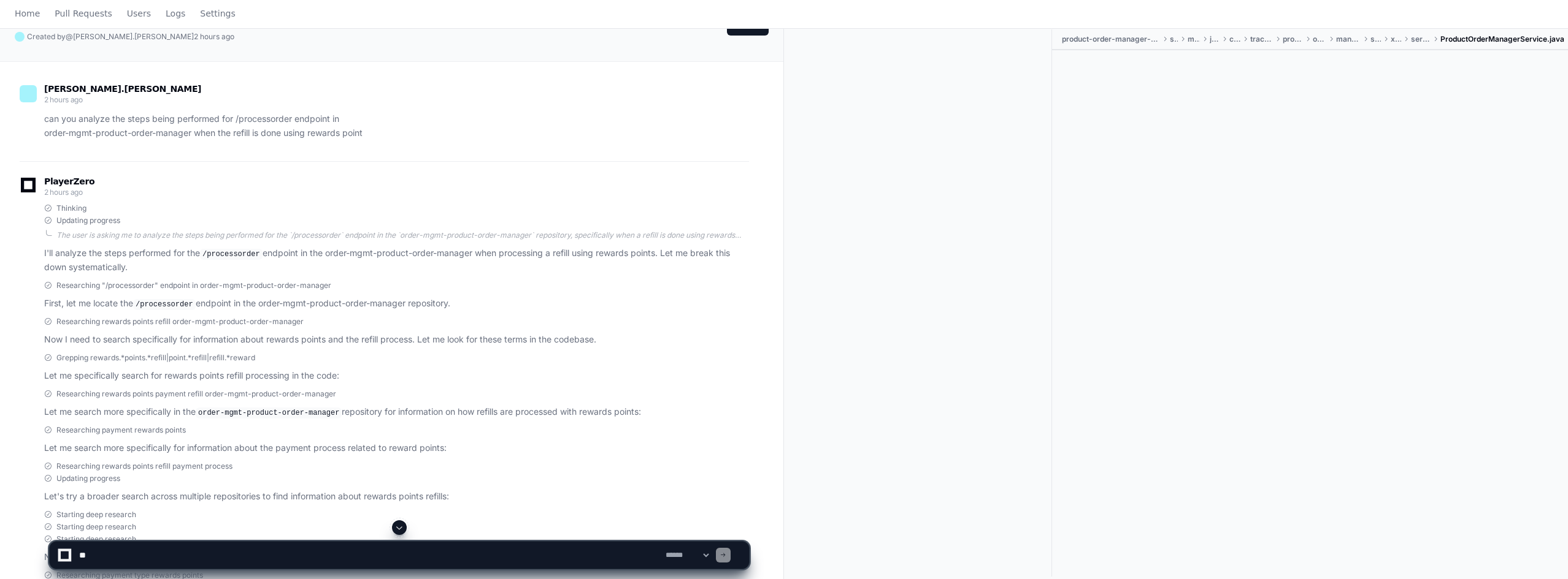
scroll to position [0, 0]
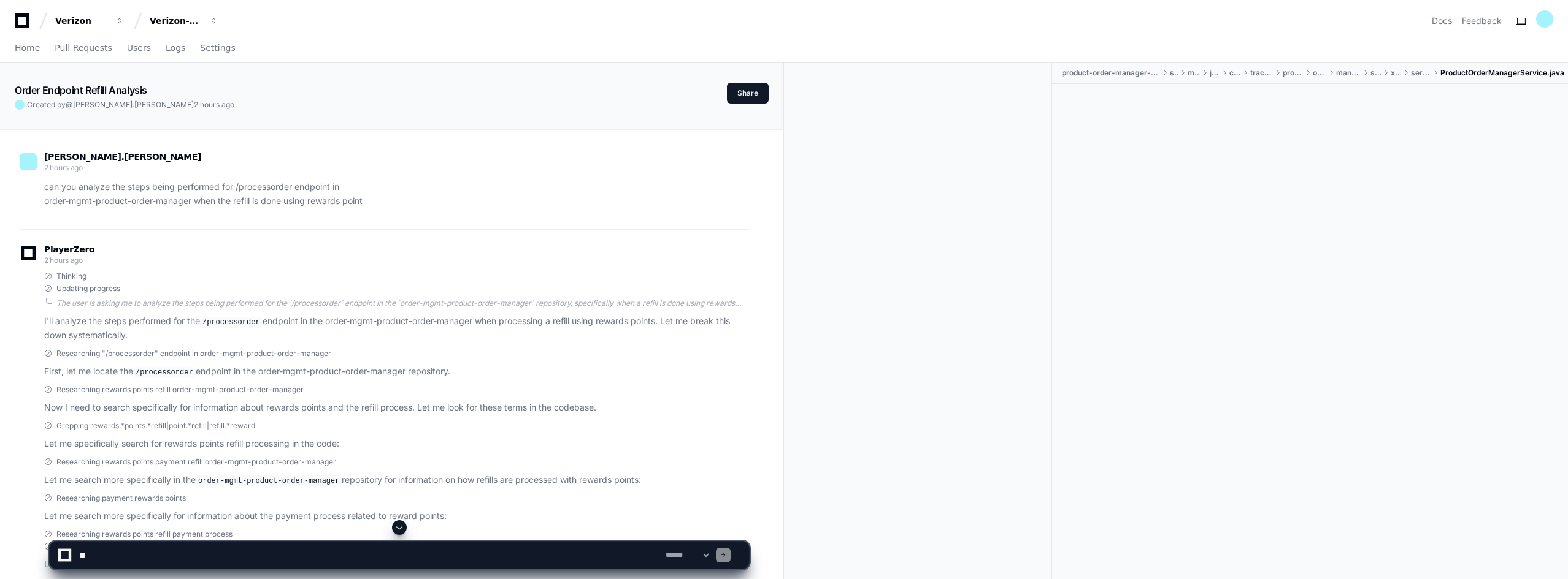
click at [1439, 69] on span at bounding box center [1436, 72] width 10 height 7
click at [1113, 73] on span "product-order-manager-sms-xapi" at bounding box center [1112, 73] width 99 height 10
click at [1164, 70] on span at bounding box center [1165, 72] width 10 height 7
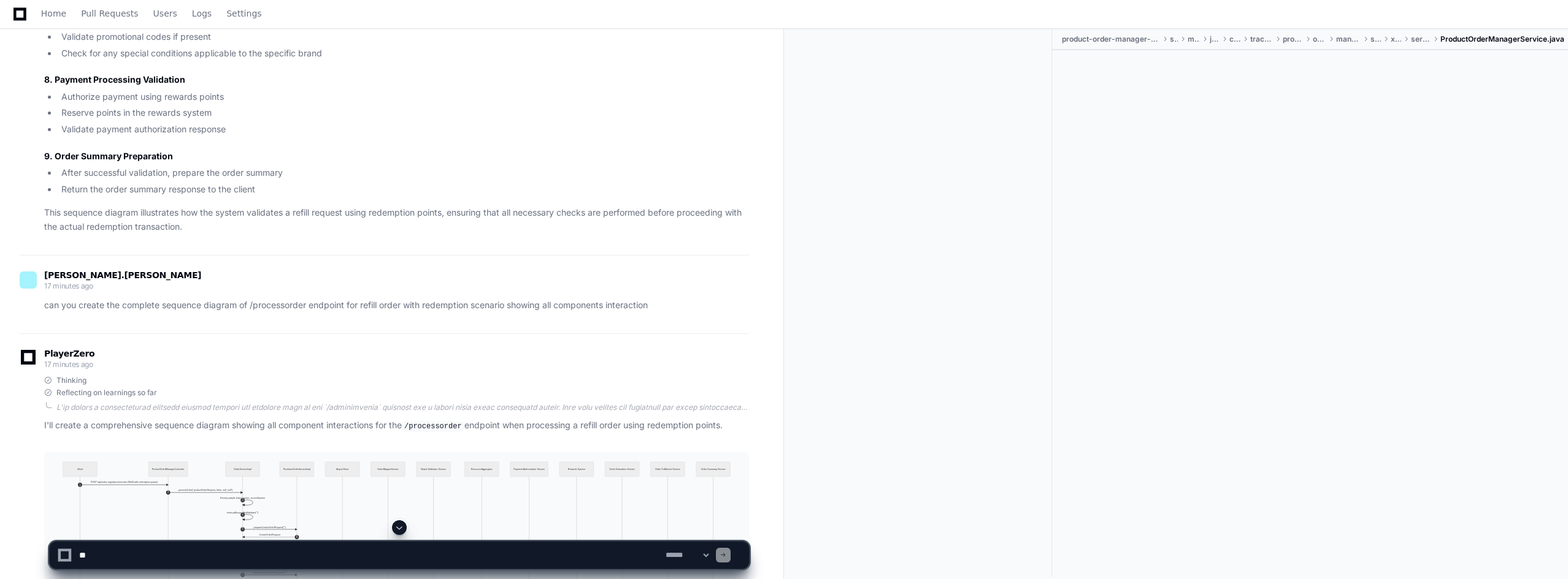
scroll to position [5823, 0]
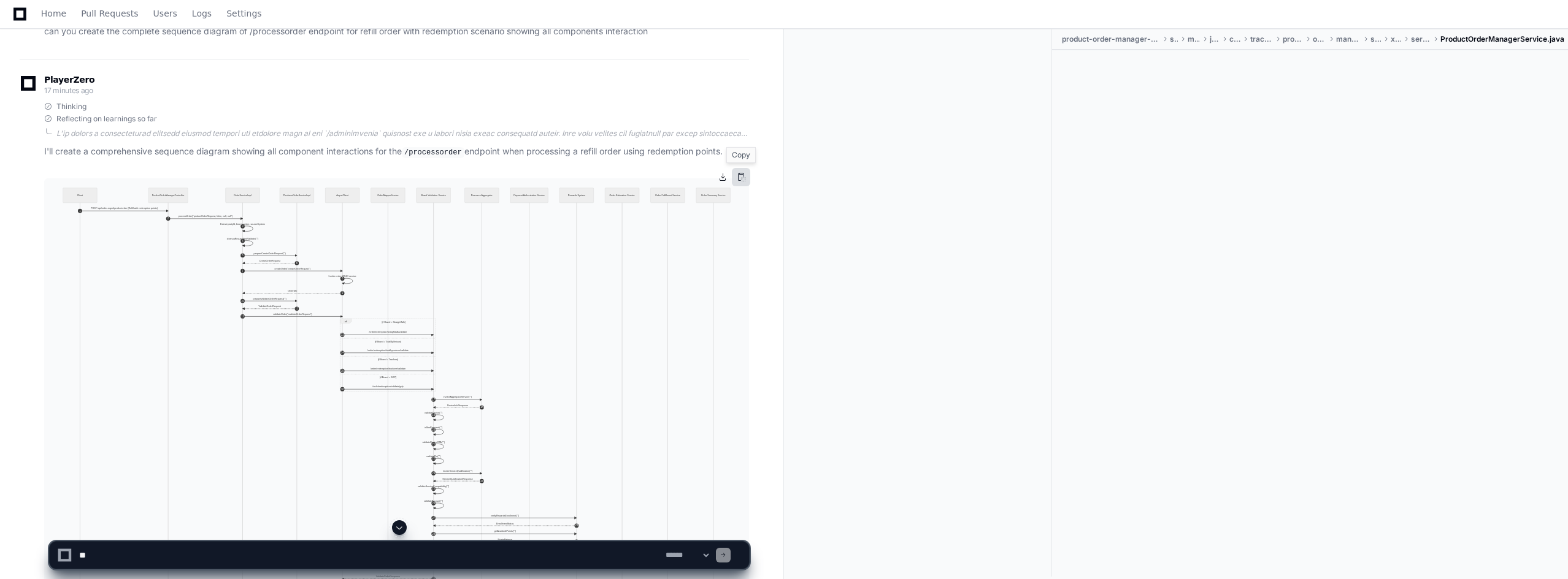
click at [740, 176] on button at bounding box center [741, 177] width 19 height 19
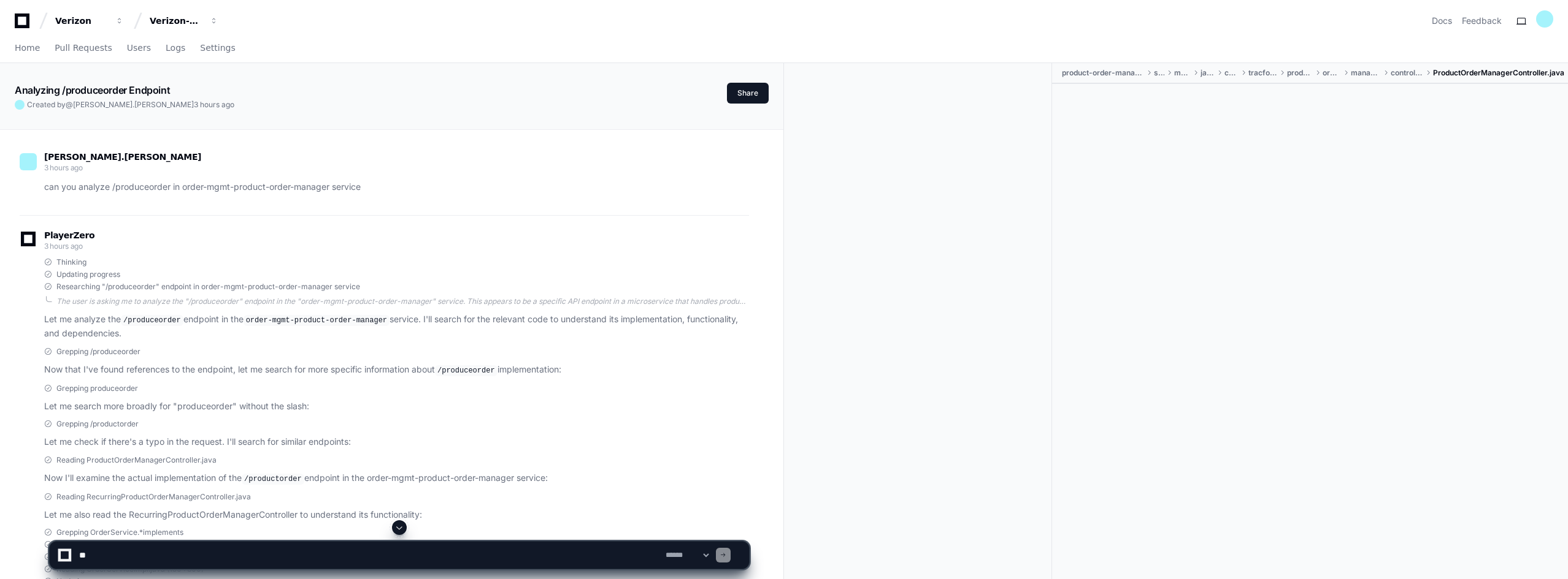
click at [134, 185] on p "can you analyze /produceorder in order-mgmt-product-order-manager service" at bounding box center [396, 187] width 705 height 14
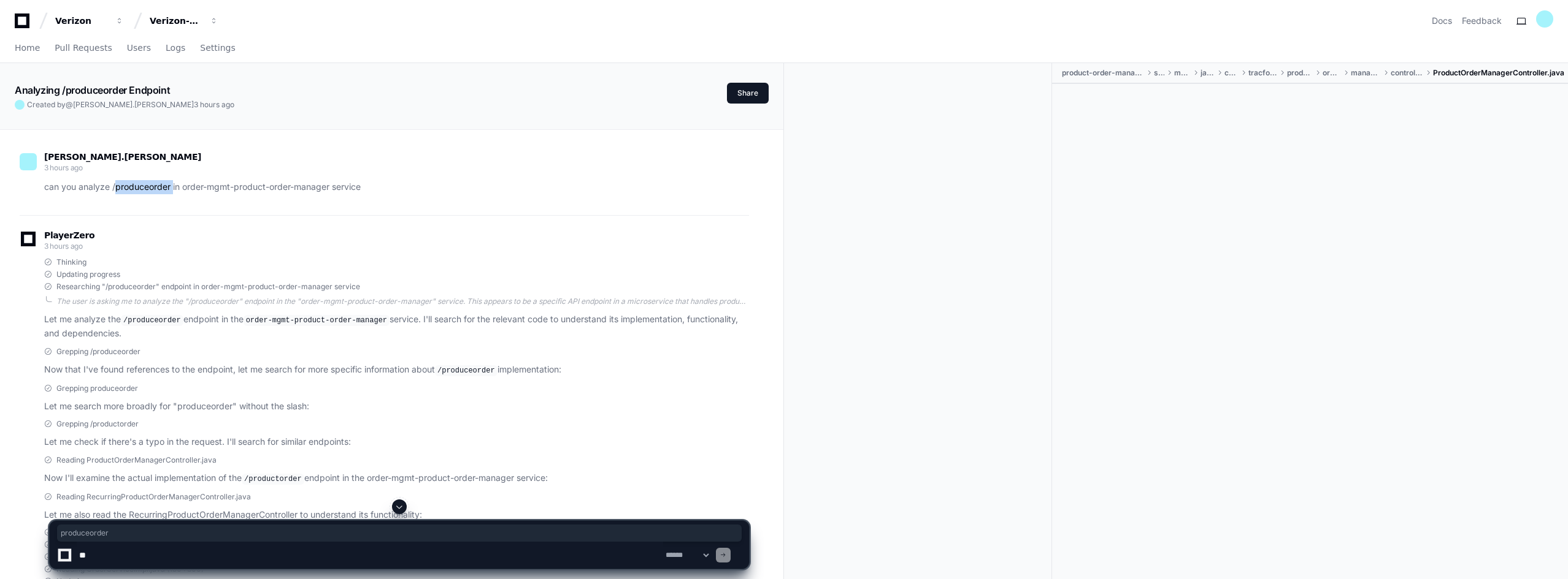
click at [134, 185] on p "can you analyze /produceorder in order-mgmt-product-order-manager service" at bounding box center [396, 187] width 705 height 14
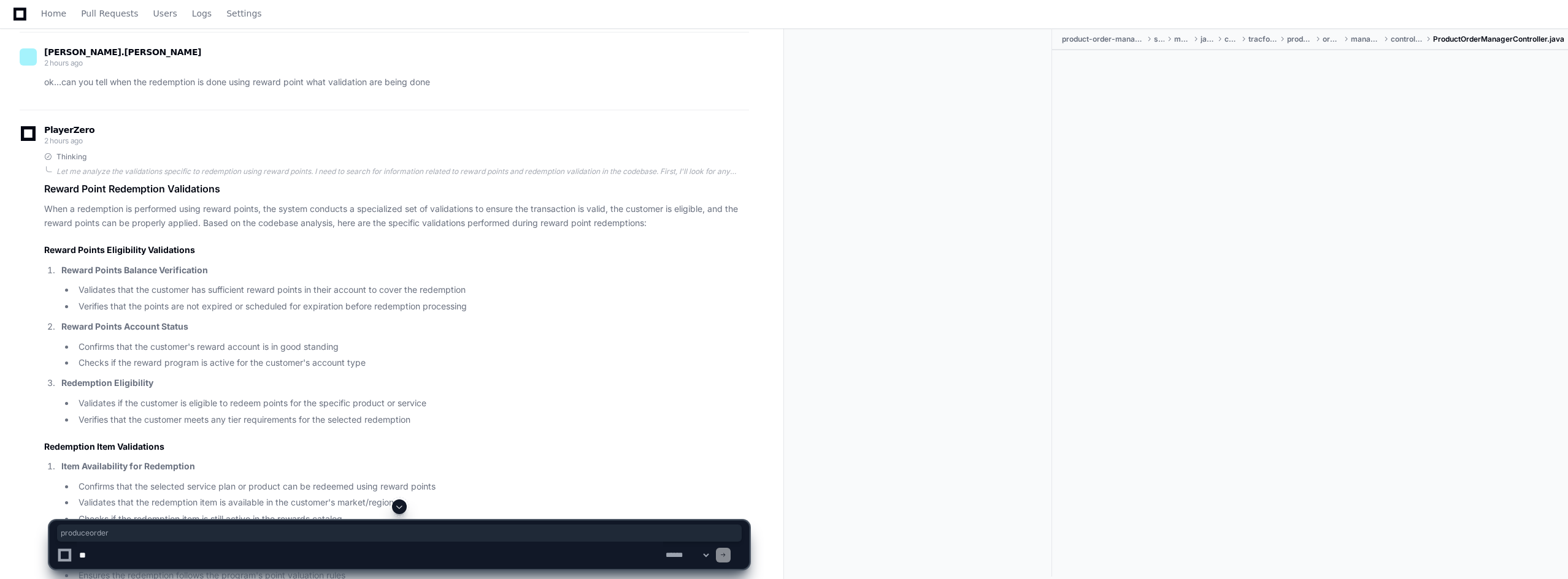
scroll to position [4712, 0]
